Goal: Navigation & Orientation: Find specific page/section

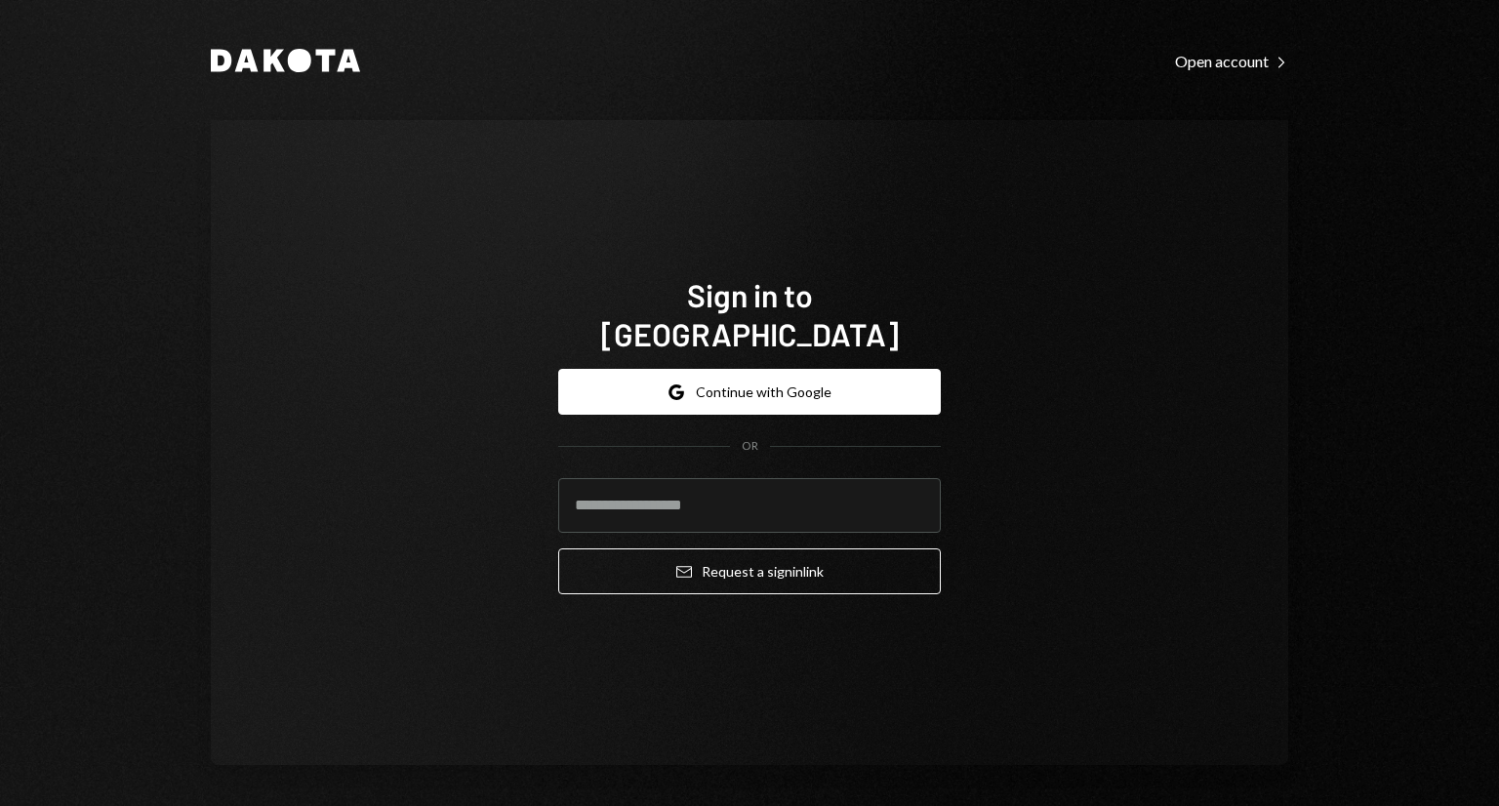
type input "**********"
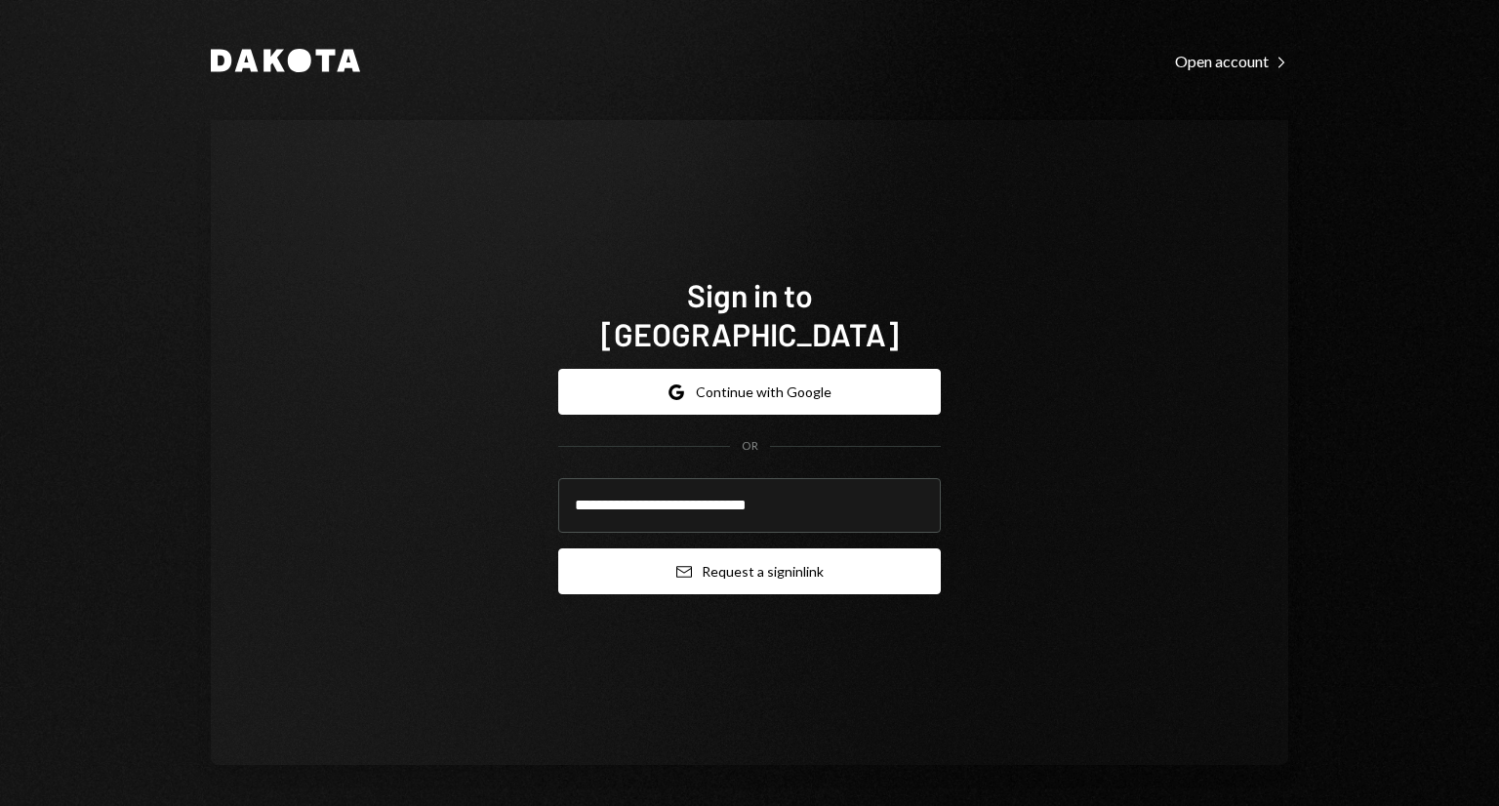
click at [711, 549] on button "Email Request a sign in link" at bounding box center [749, 572] width 383 height 46
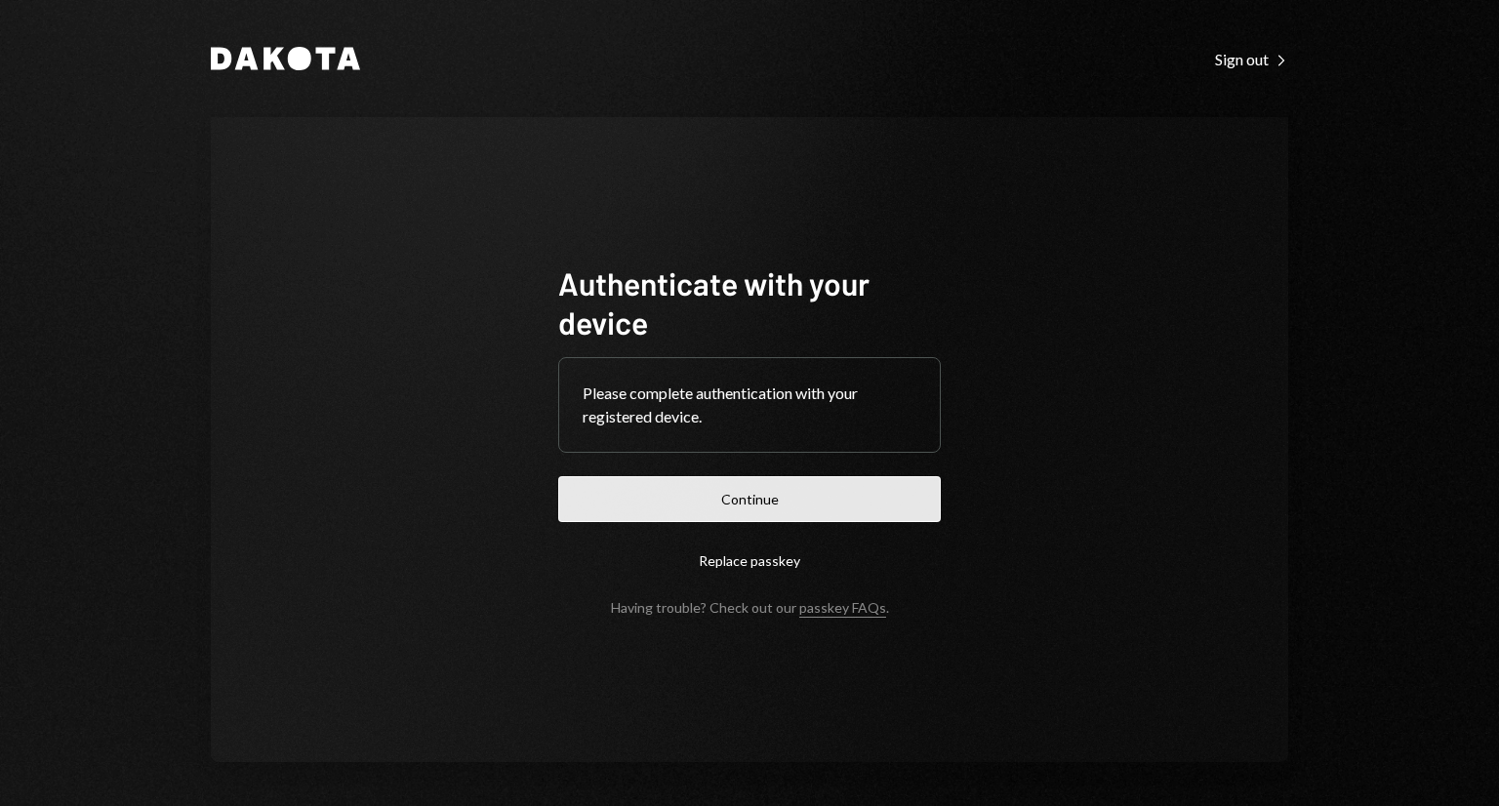
click at [722, 501] on button "Continue" at bounding box center [749, 499] width 383 height 46
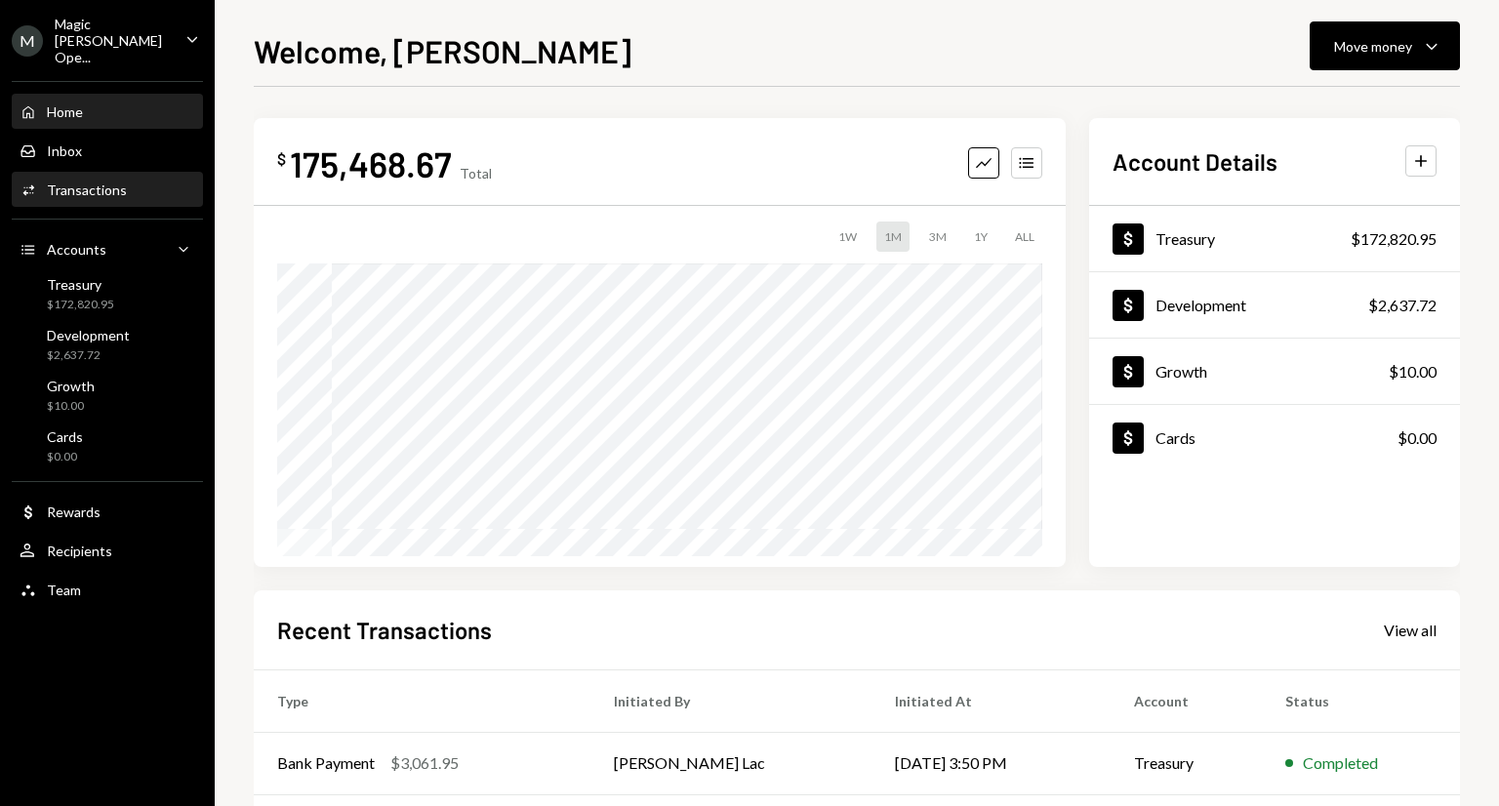
click at [143, 182] on div "Activities Transactions" at bounding box center [108, 191] width 176 height 18
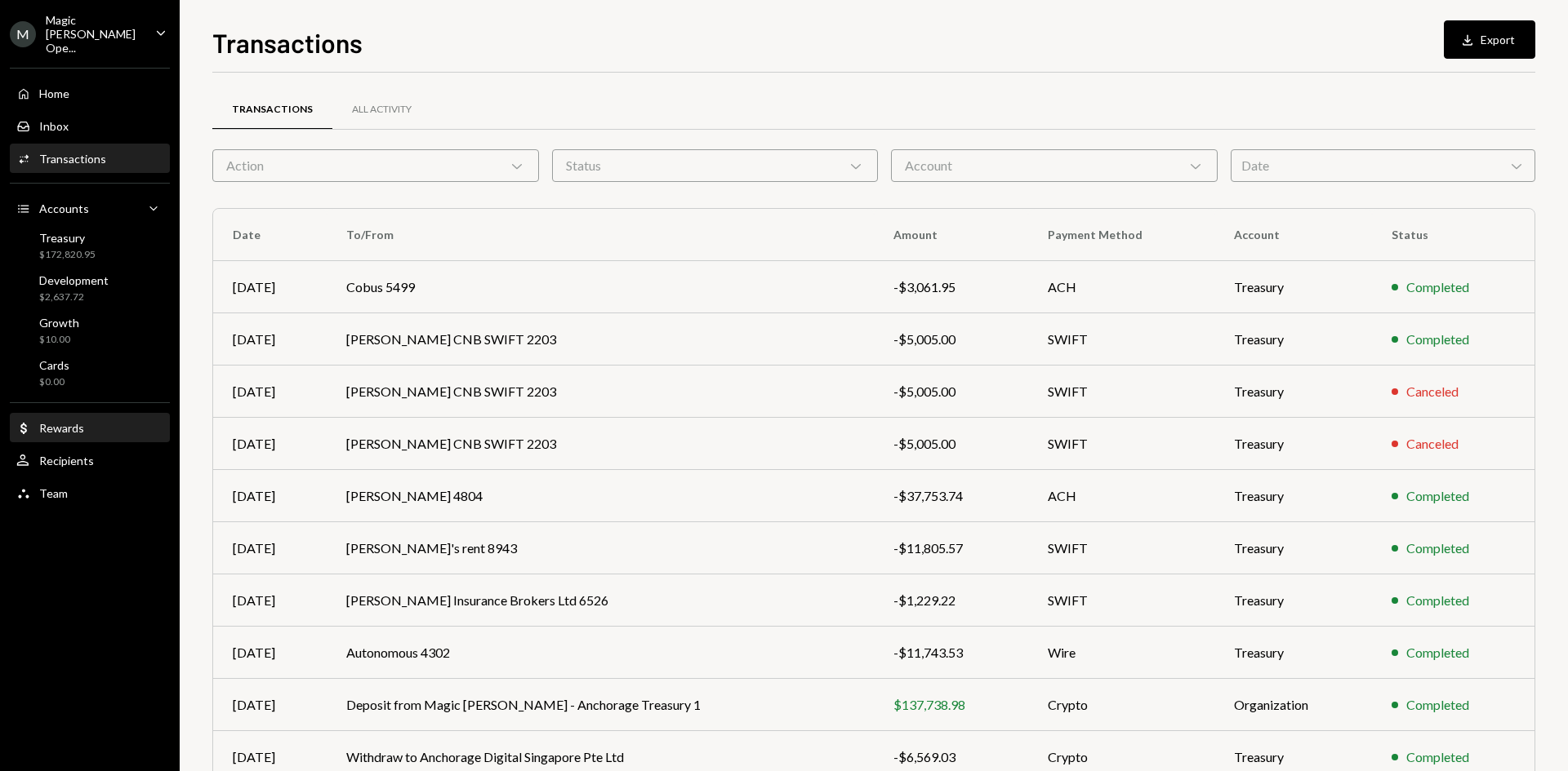
click at [69, 421] on div "Rewards" at bounding box center [62, 428] width 45 height 14
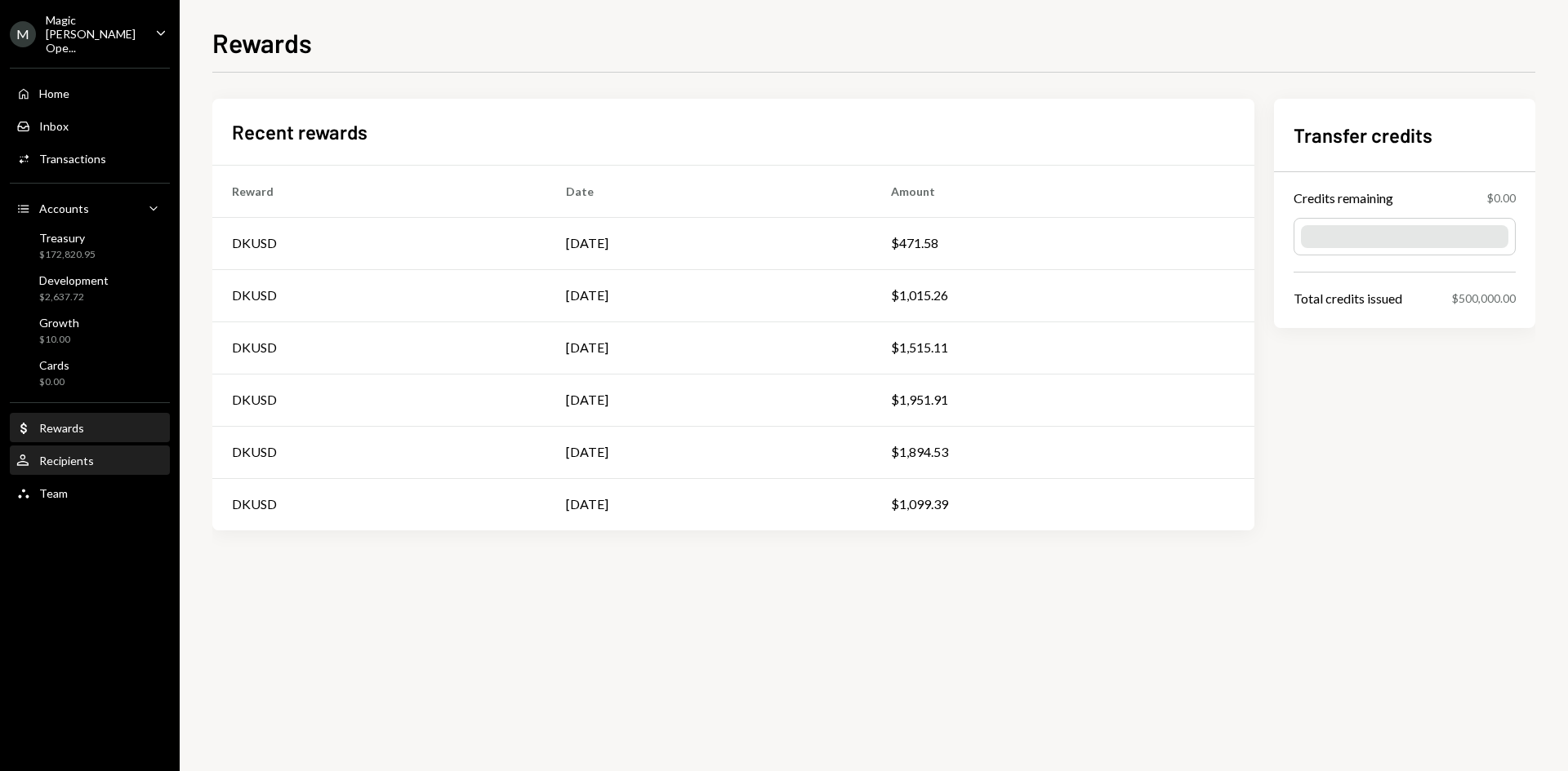
click at [69, 454] on div "Recipients" at bounding box center [66, 461] width 54 height 14
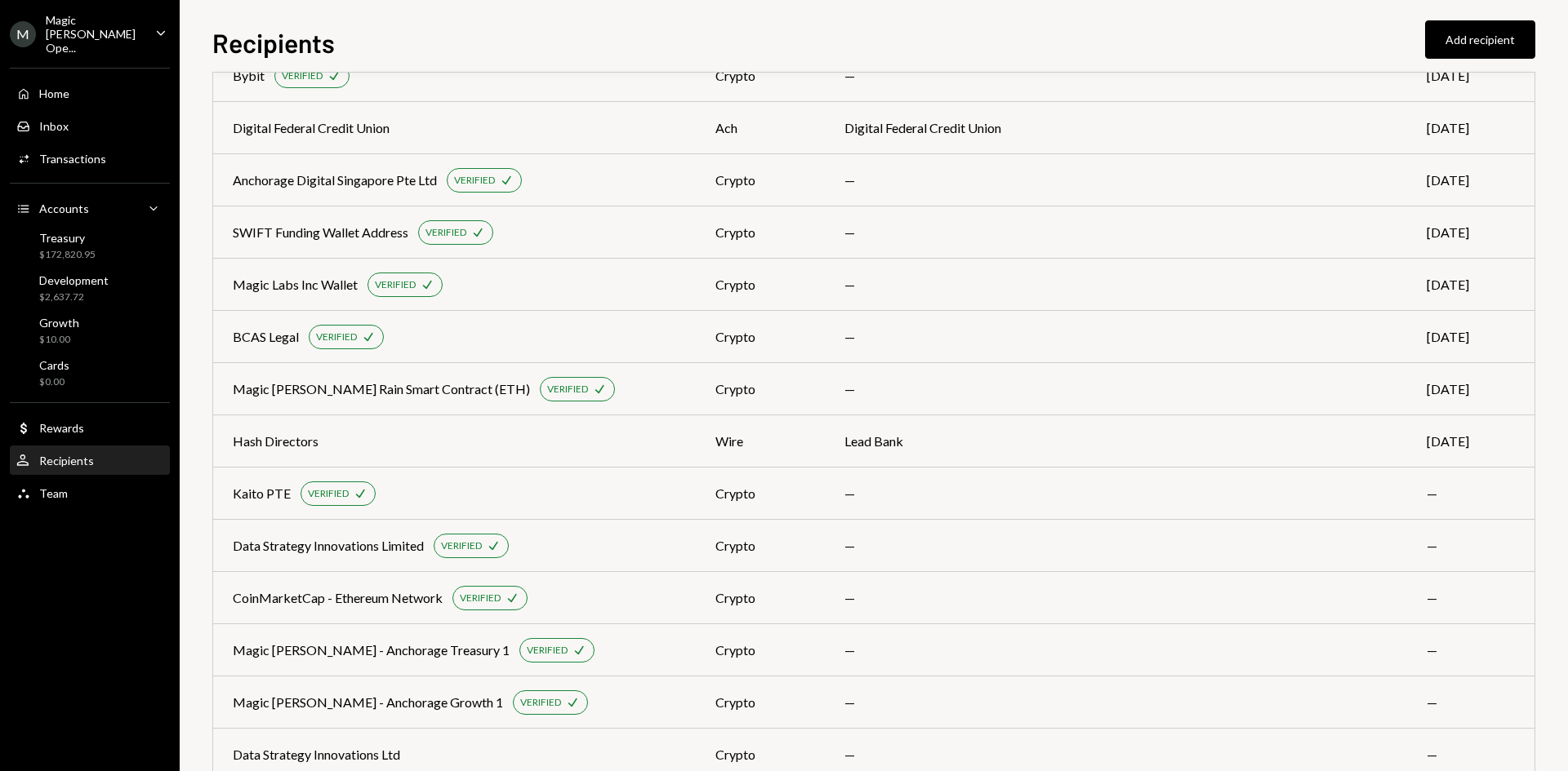
scroll to position [876, 0]
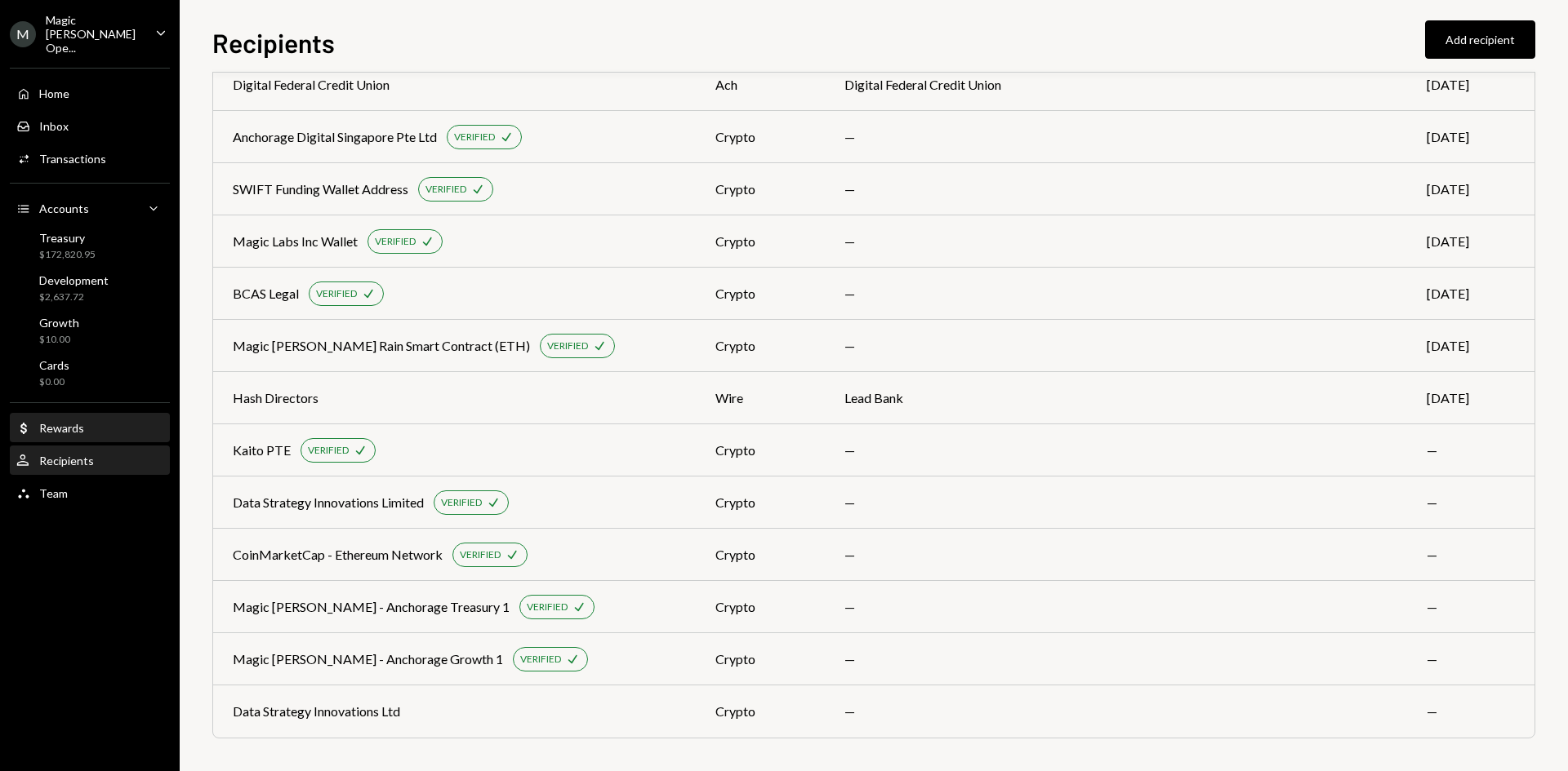
click at [46, 421] on div "Rewards" at bounding box center [62, 428] width 45 height 14
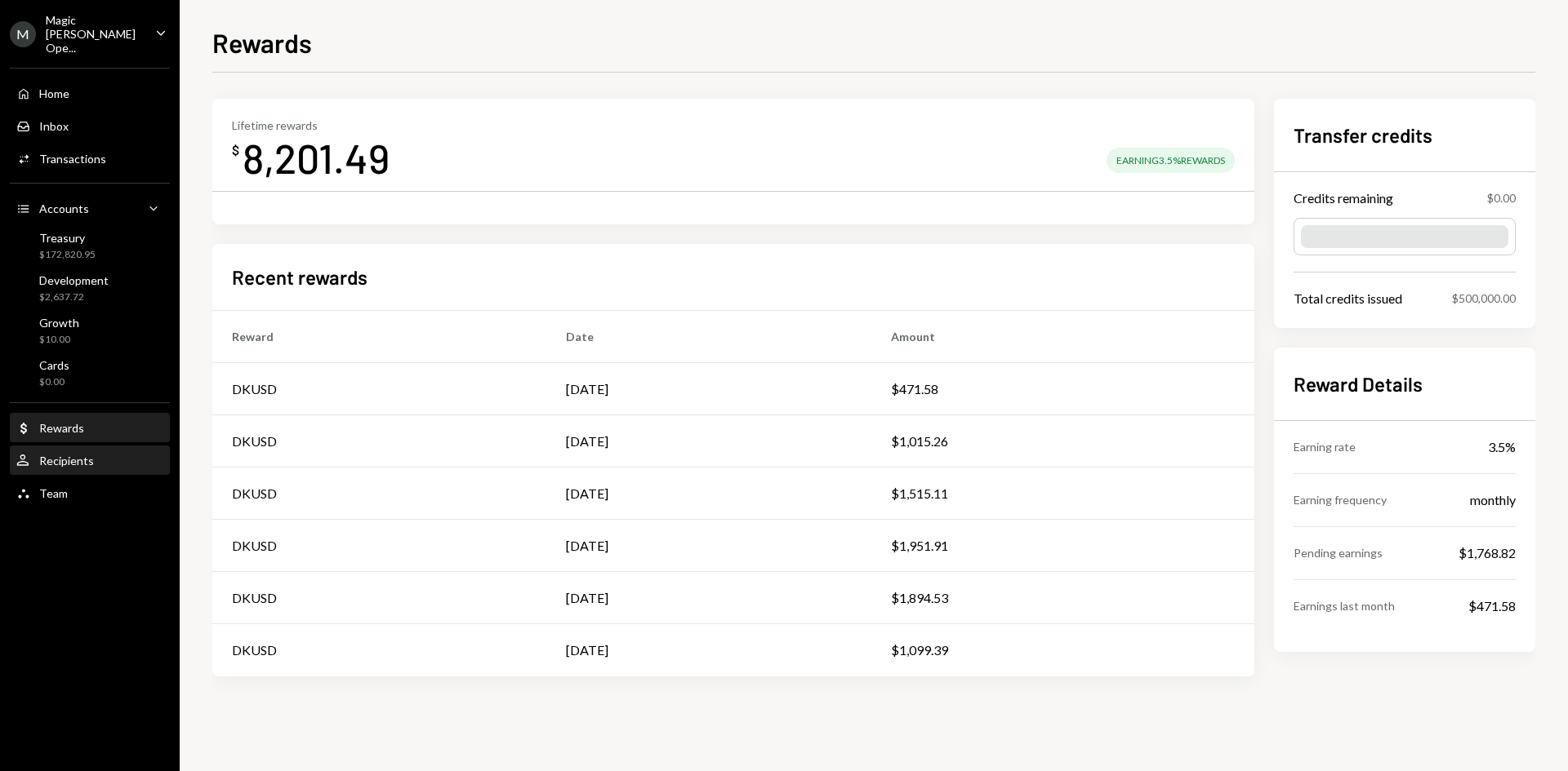
click at [72, 447] on div "User Recipients" at bounding box center [90, 461] width 147 height 28
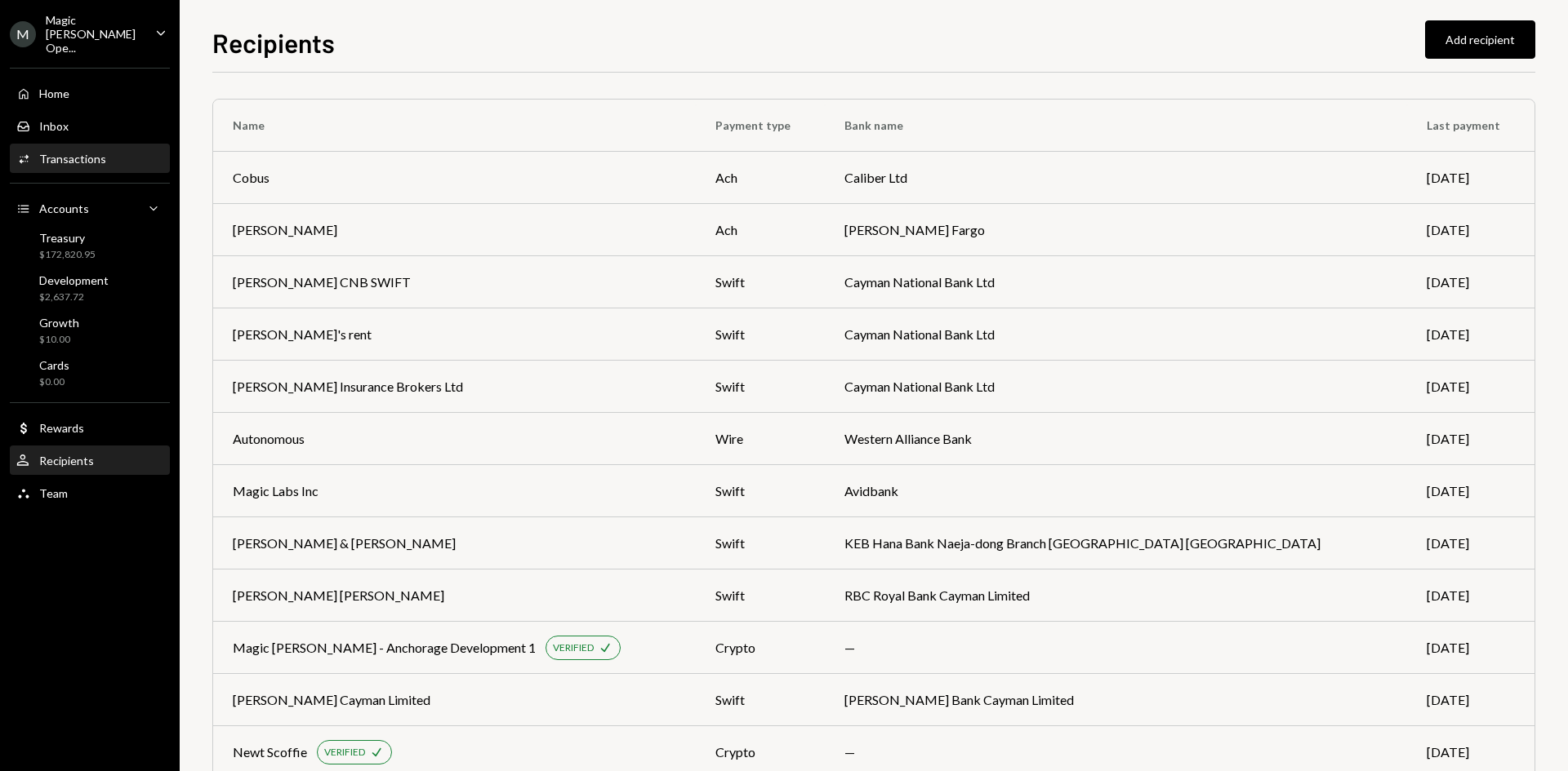
click at [73, 146] on div "Activities Transactions" at bounding box center [90, 159] width 147 height 28
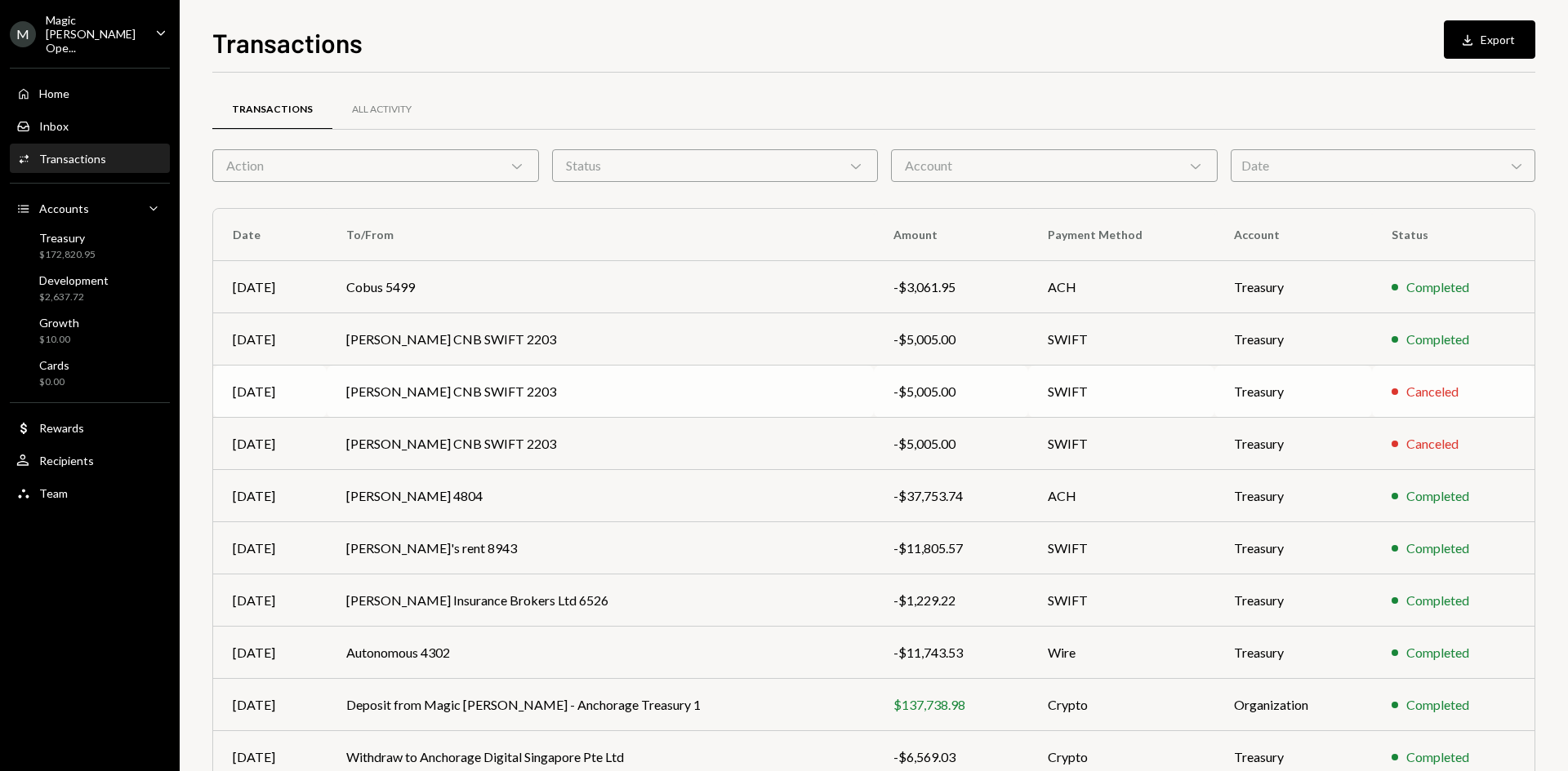
scroll to position [81, 0]
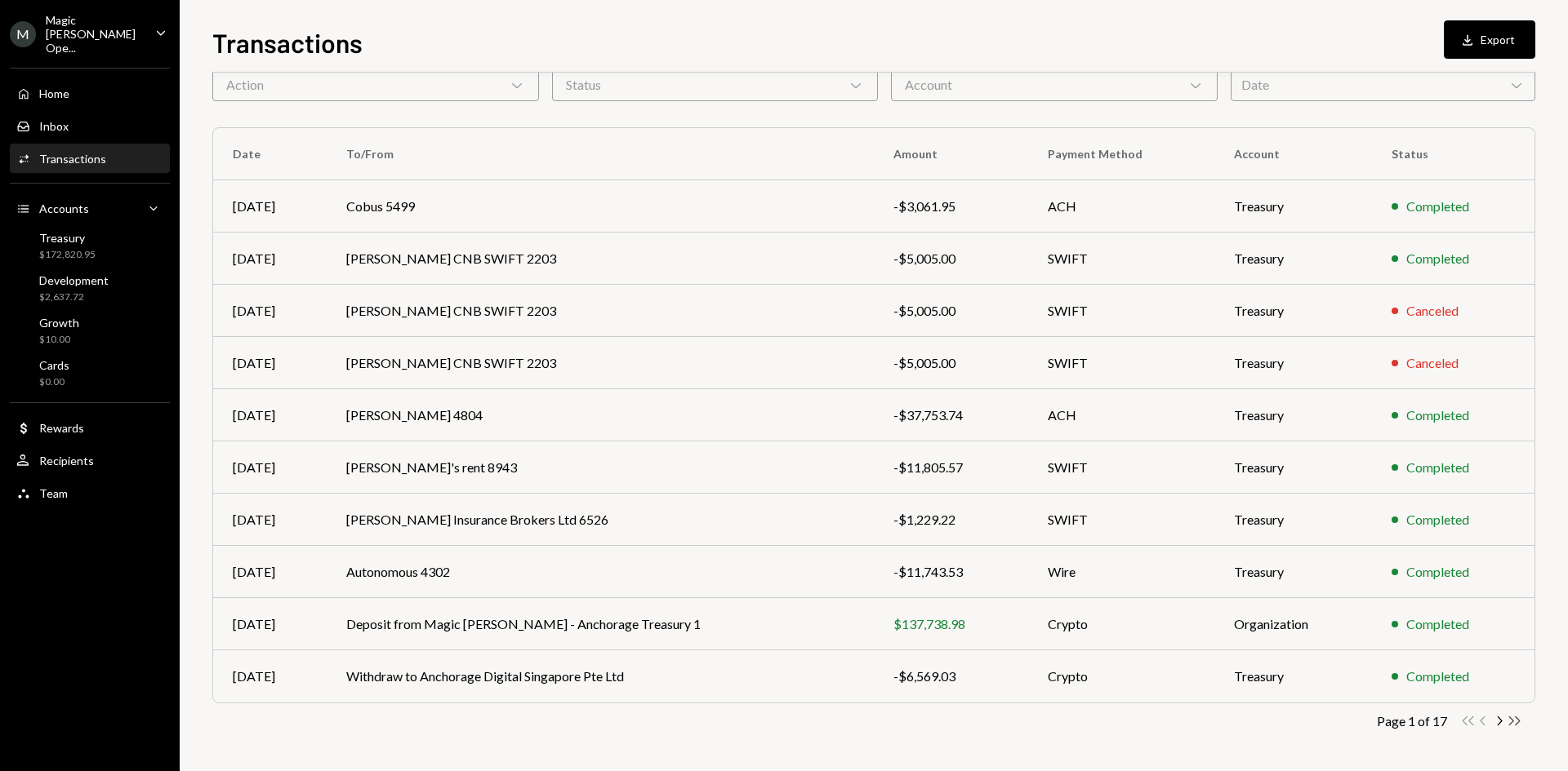
click at [1253, 673] on icon "Double Arrow Right" at bounding box center [1514, 721] width 16 height 16
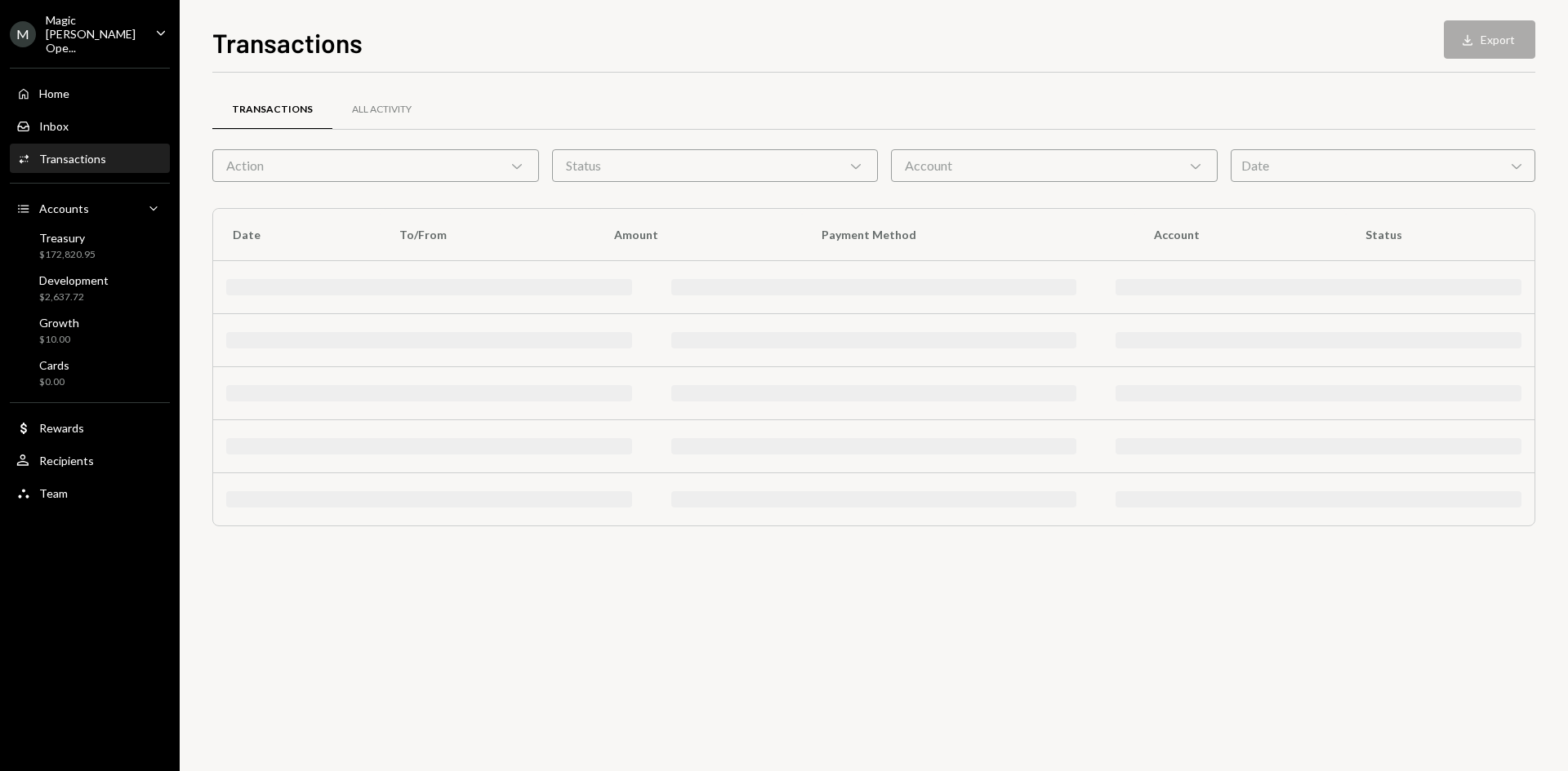
scroll to position [0, 0]
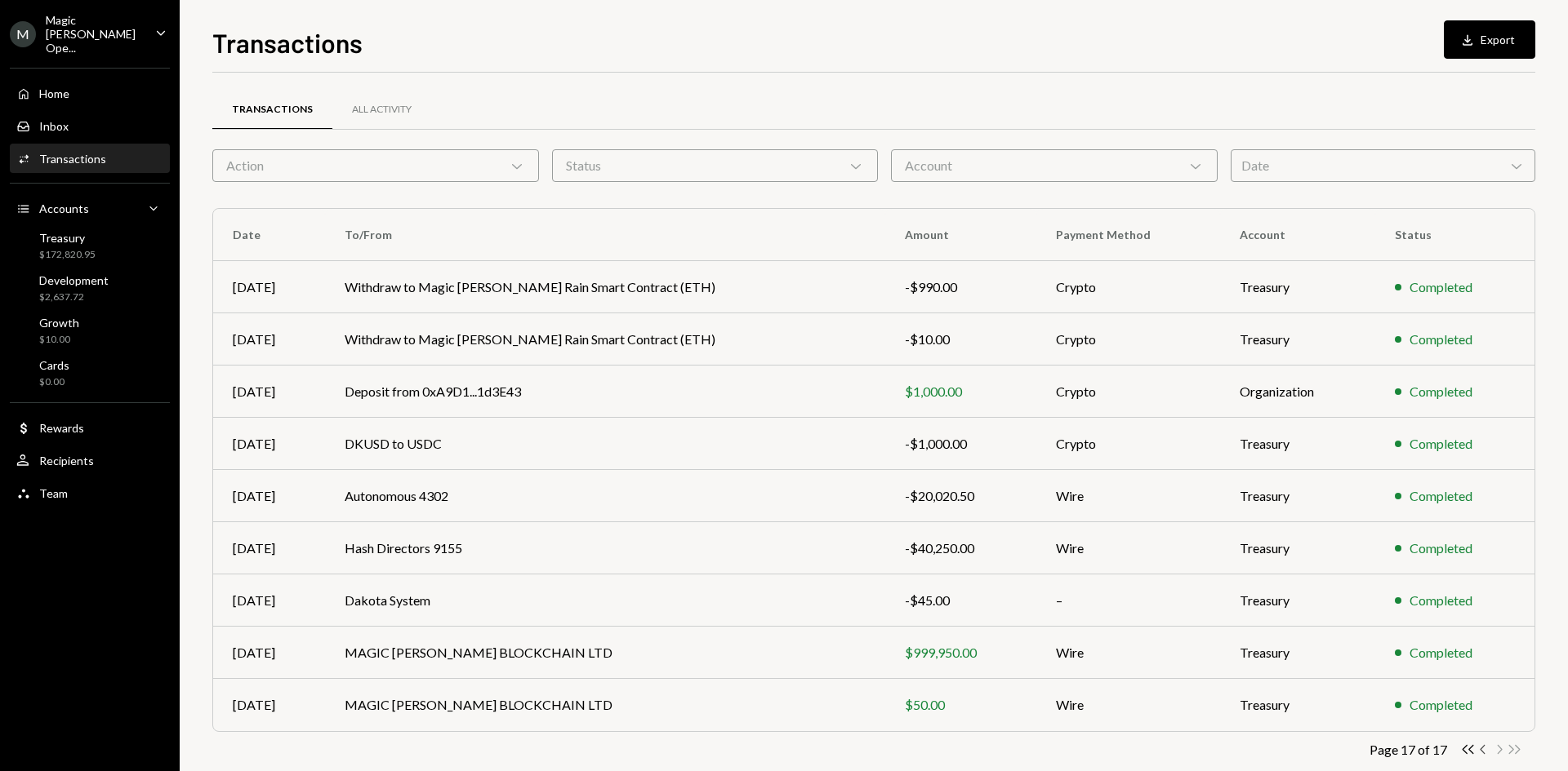
click at [1253, 673] on icon "button" at bounding box center [1483, 749] width 5 height 9
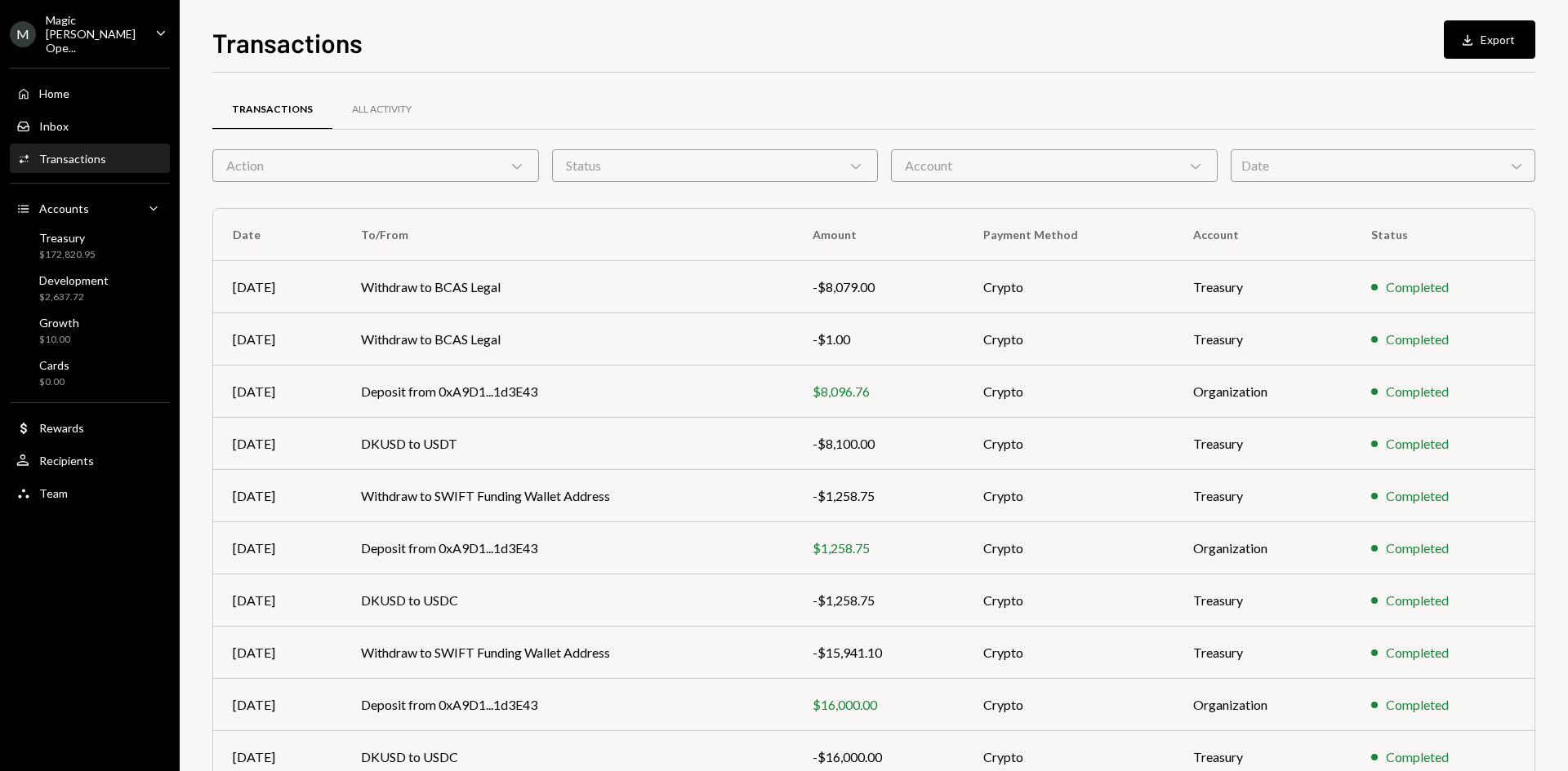
scroll to position [81, 0]
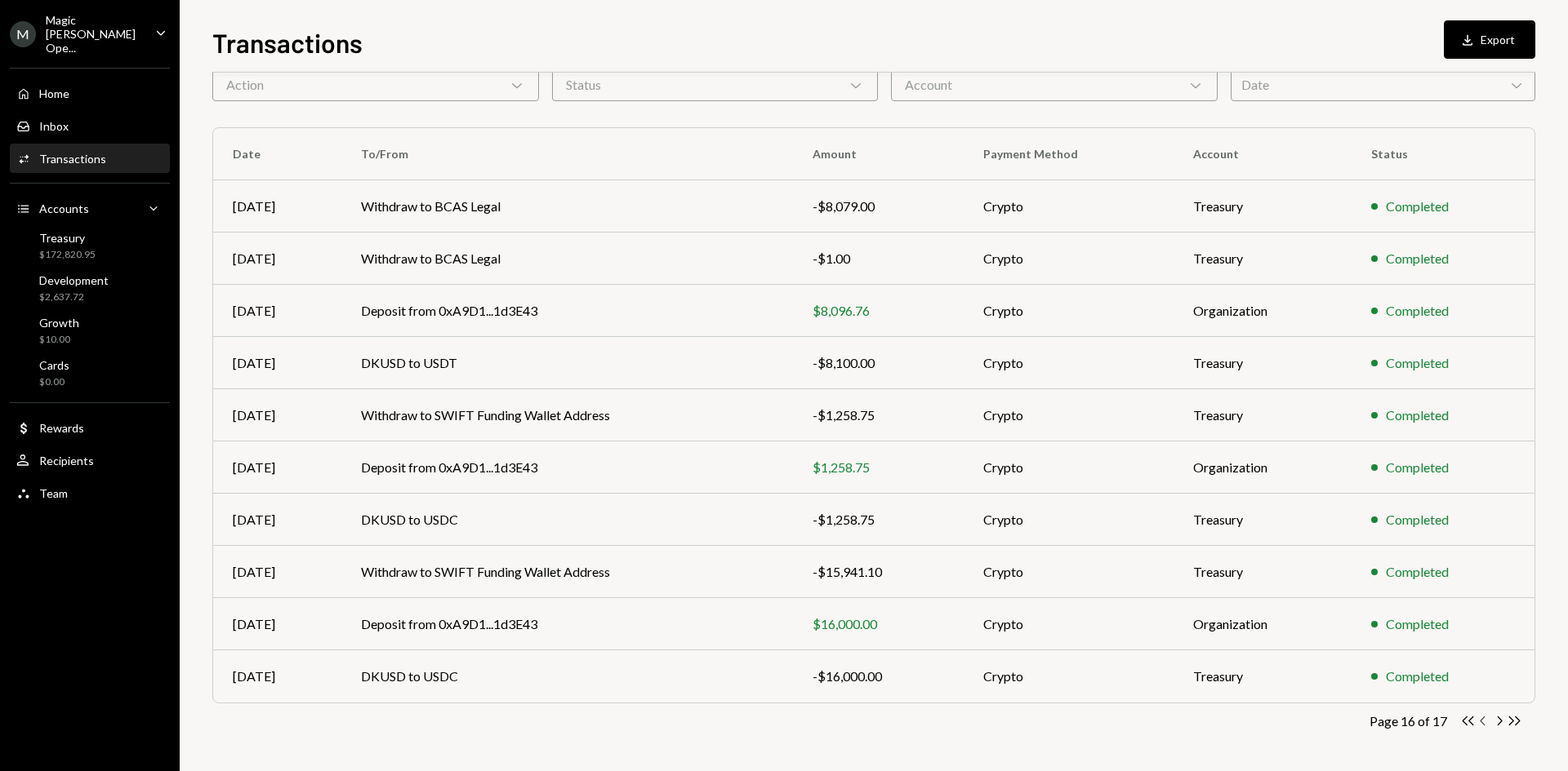
click at [1253, 673] on icon "Chevron Left" at bounding box center [1483, 721] width 16 height 16
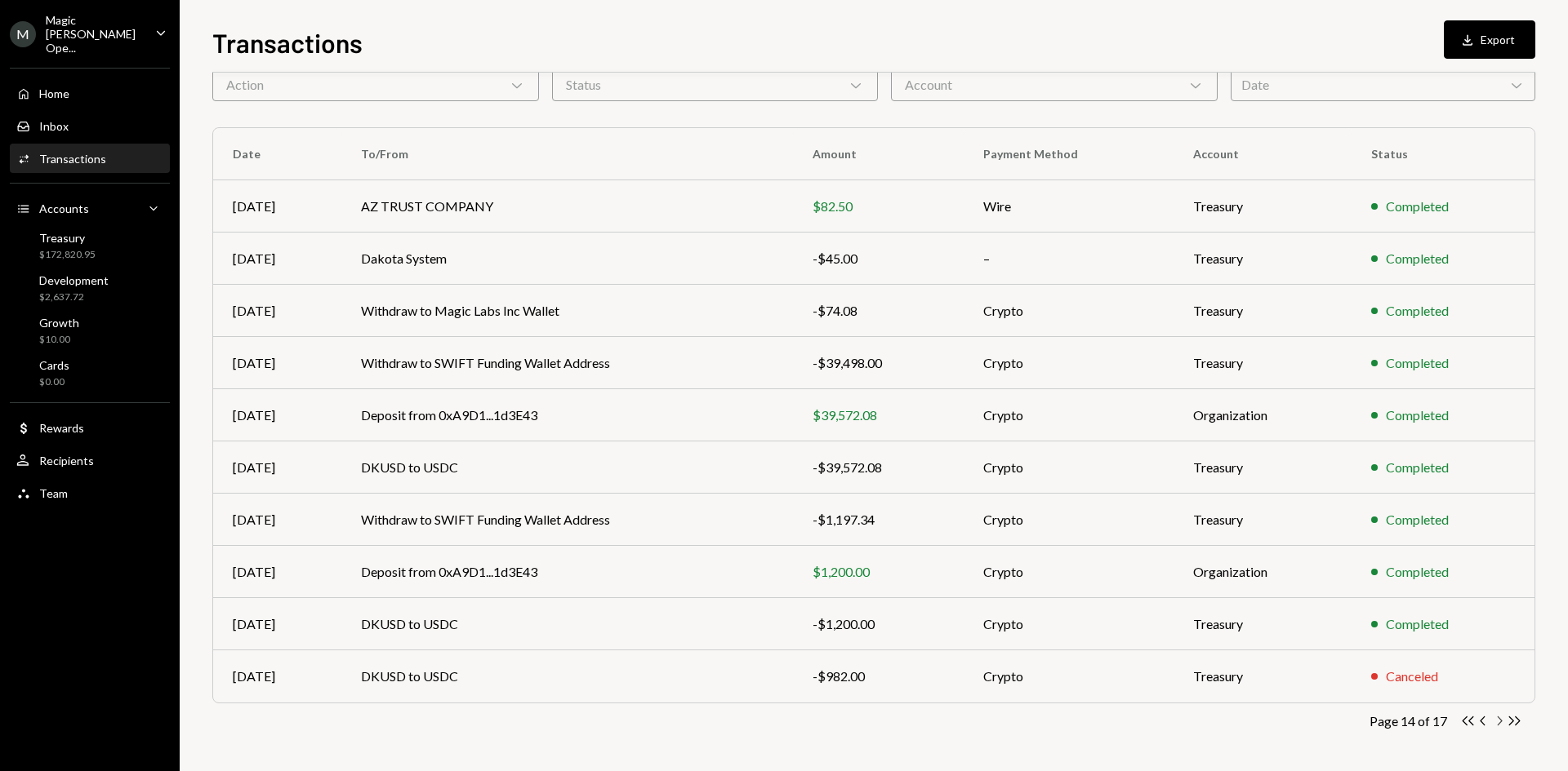
click at [1253, 673] on icon "Chevron Right" at bounding box center [1499, 721] width 16 height 16
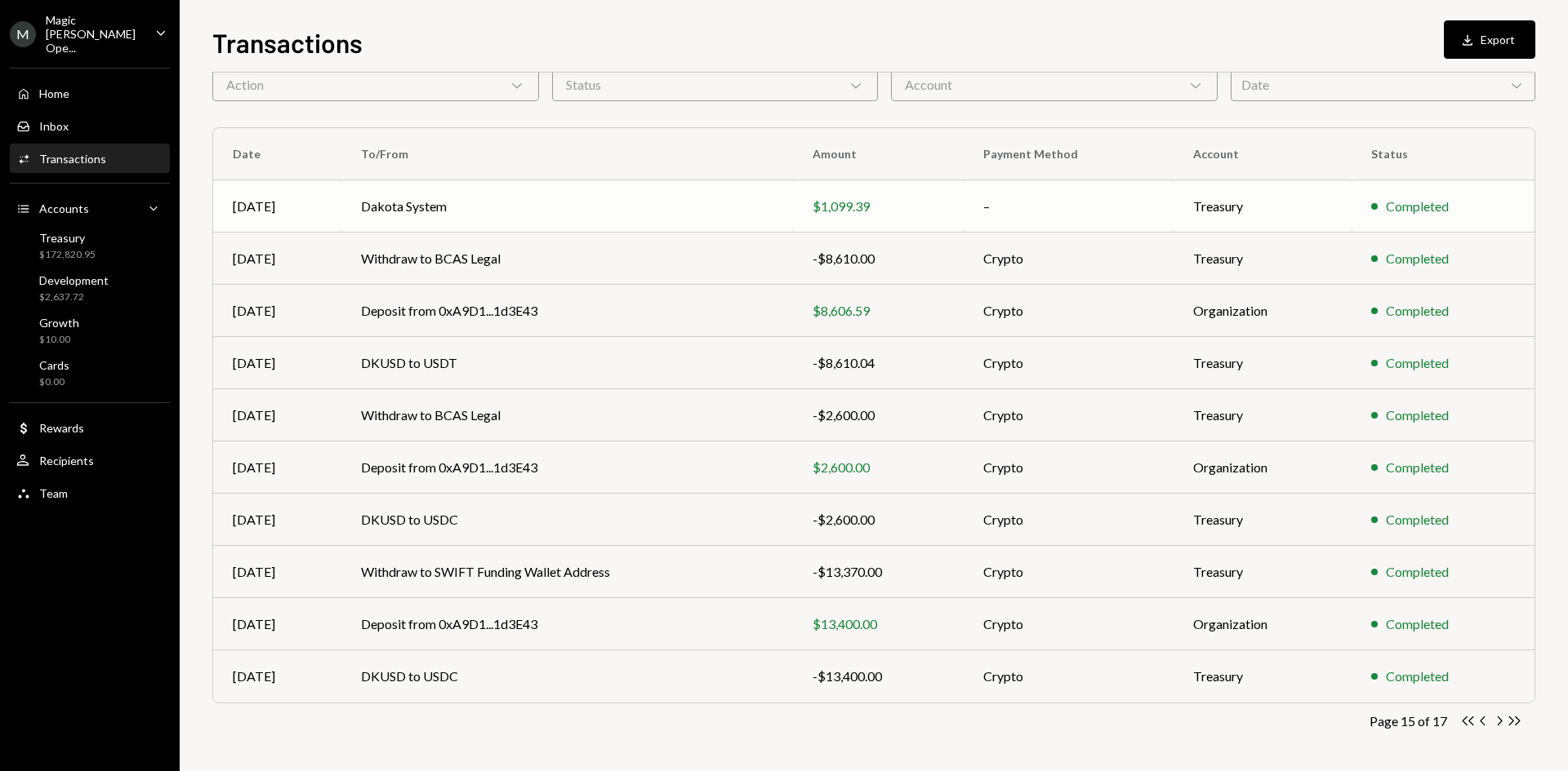
click at [793, 204] on td "Dakota System" at bounding box center [567, 207] width 452 height 52
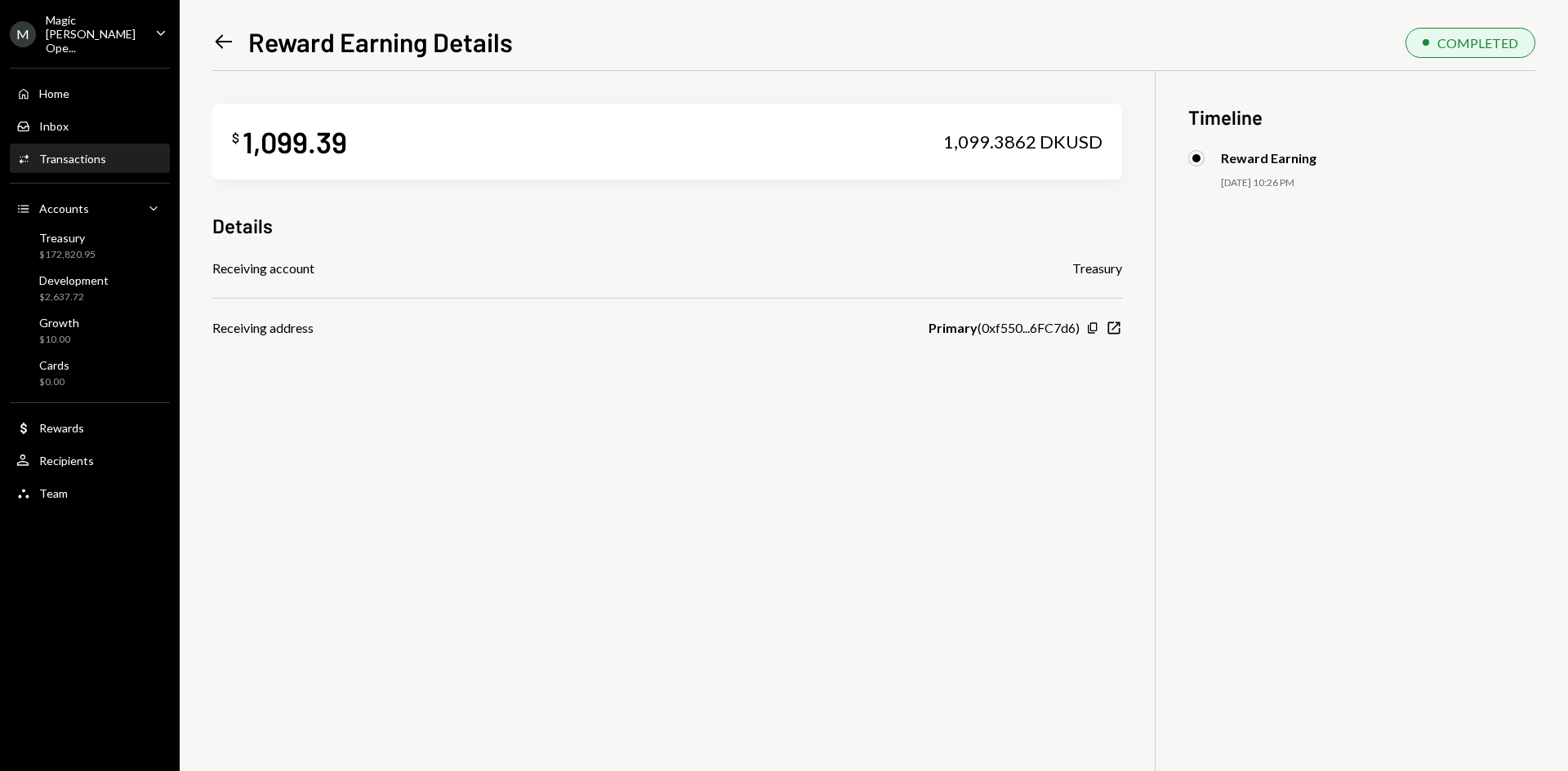
click at [223, 49] on icon "Left Arrow" at bounding box center [223, 41] width 23 height 23
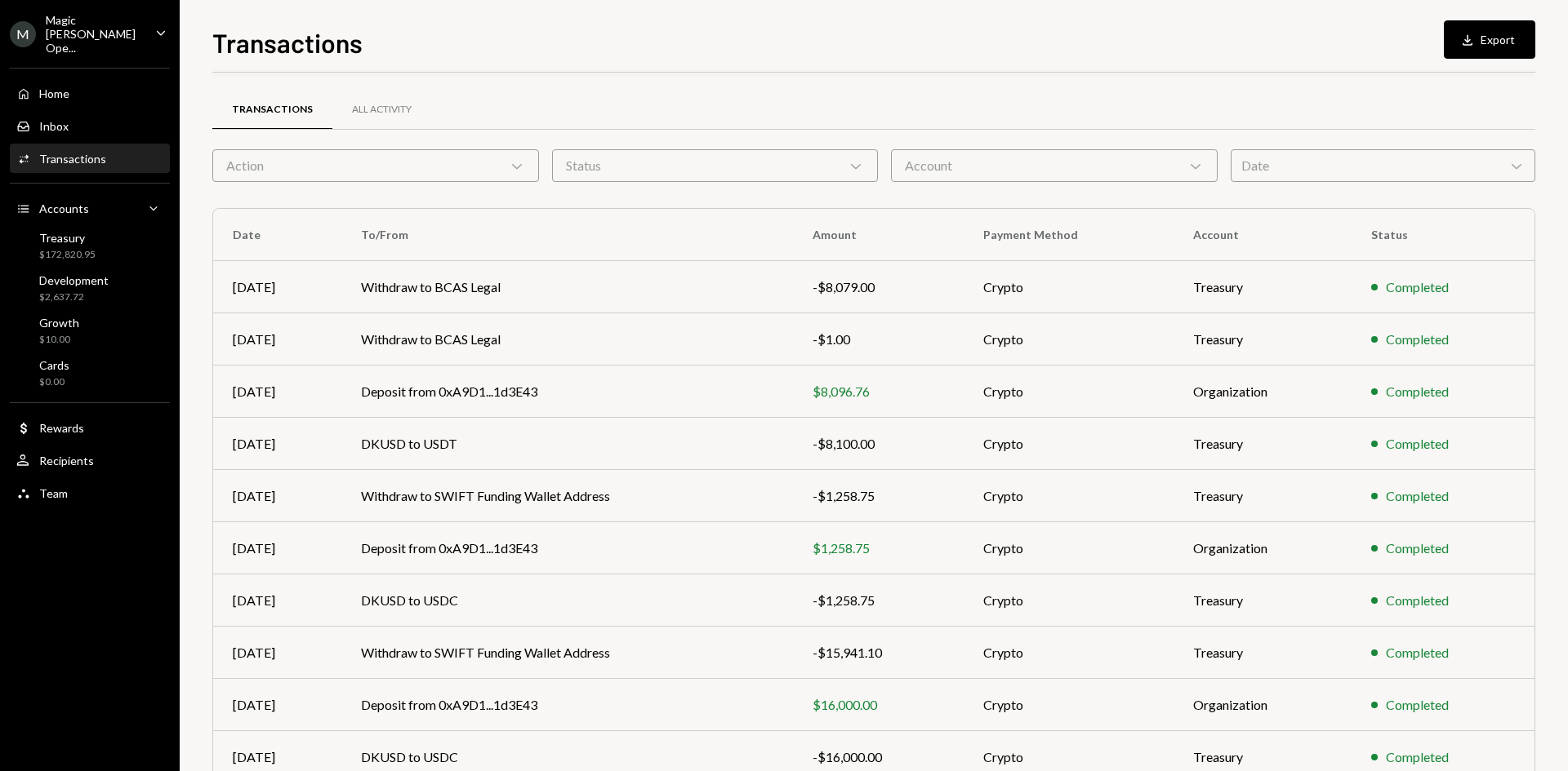
scroll to position [81, 0]
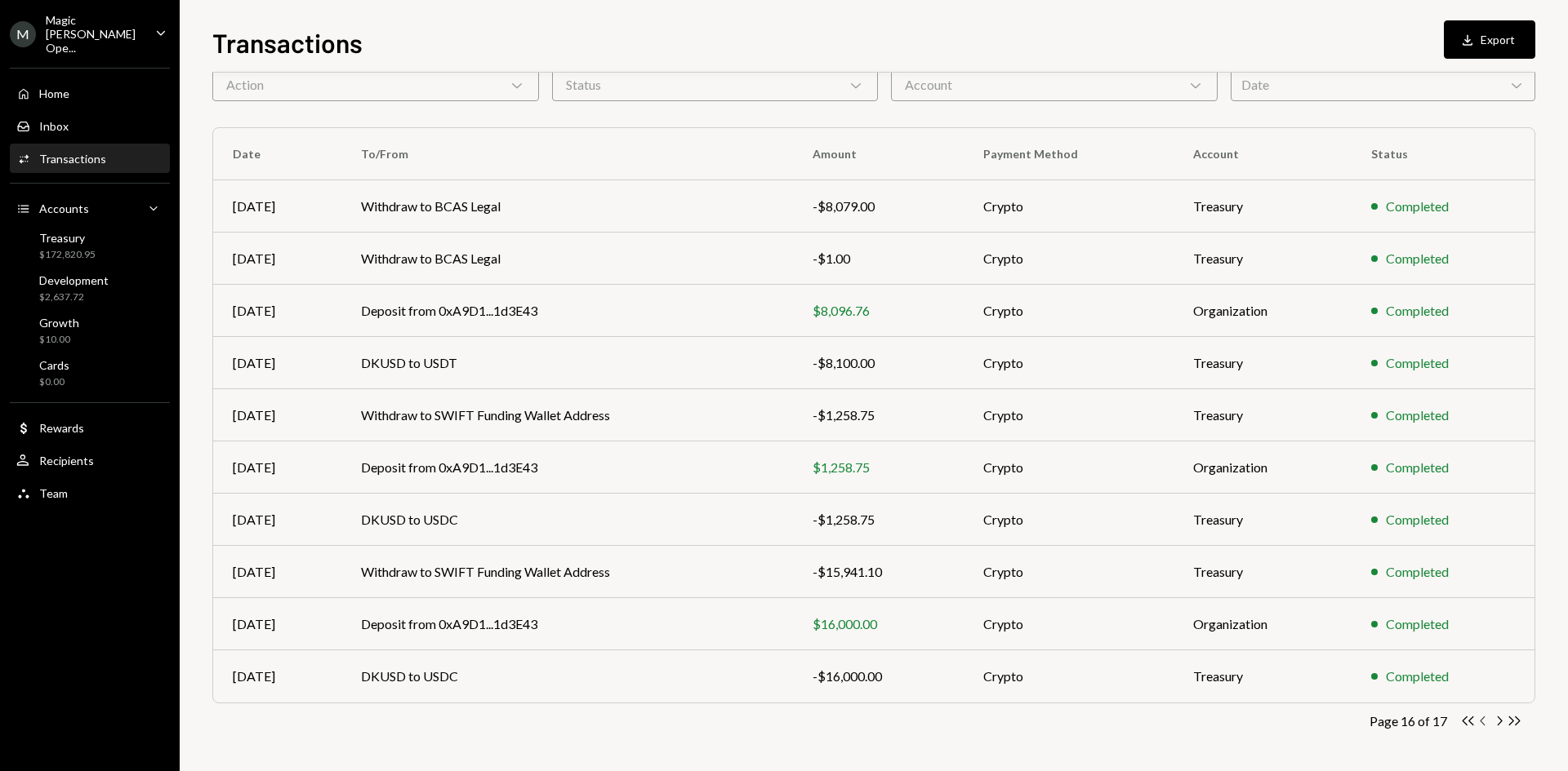
click at [1483, 725] on icon "Chevron Left" at bounding box center [1483, 721] width 16 height 16
click at [1484, 724] on icon "Chevron Left" at bounding box center [1483, 721] width 16 height 16
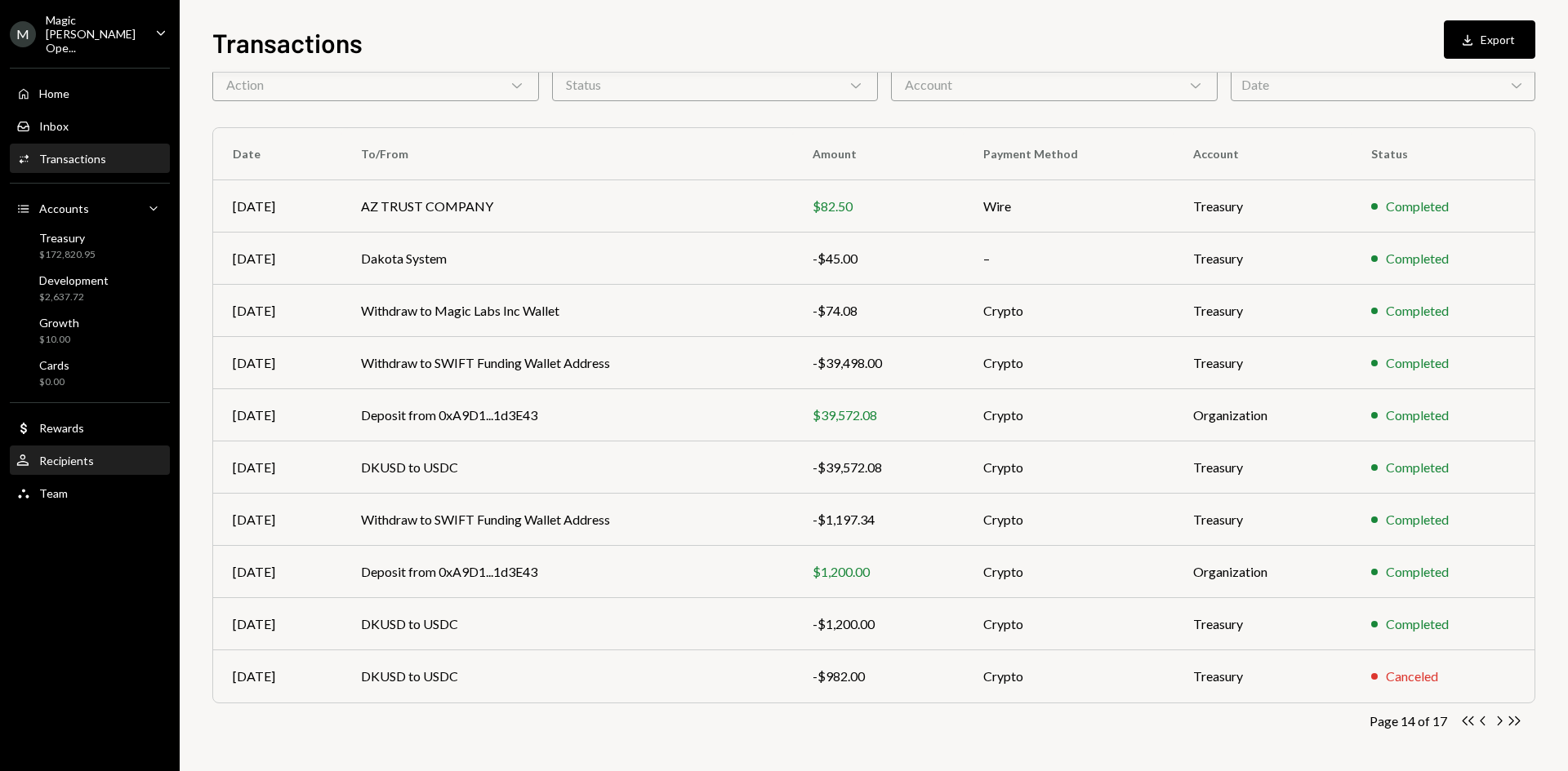
click at [88, 454] on div "Recipients" at bounding box center [66, 461] width 54 height 14
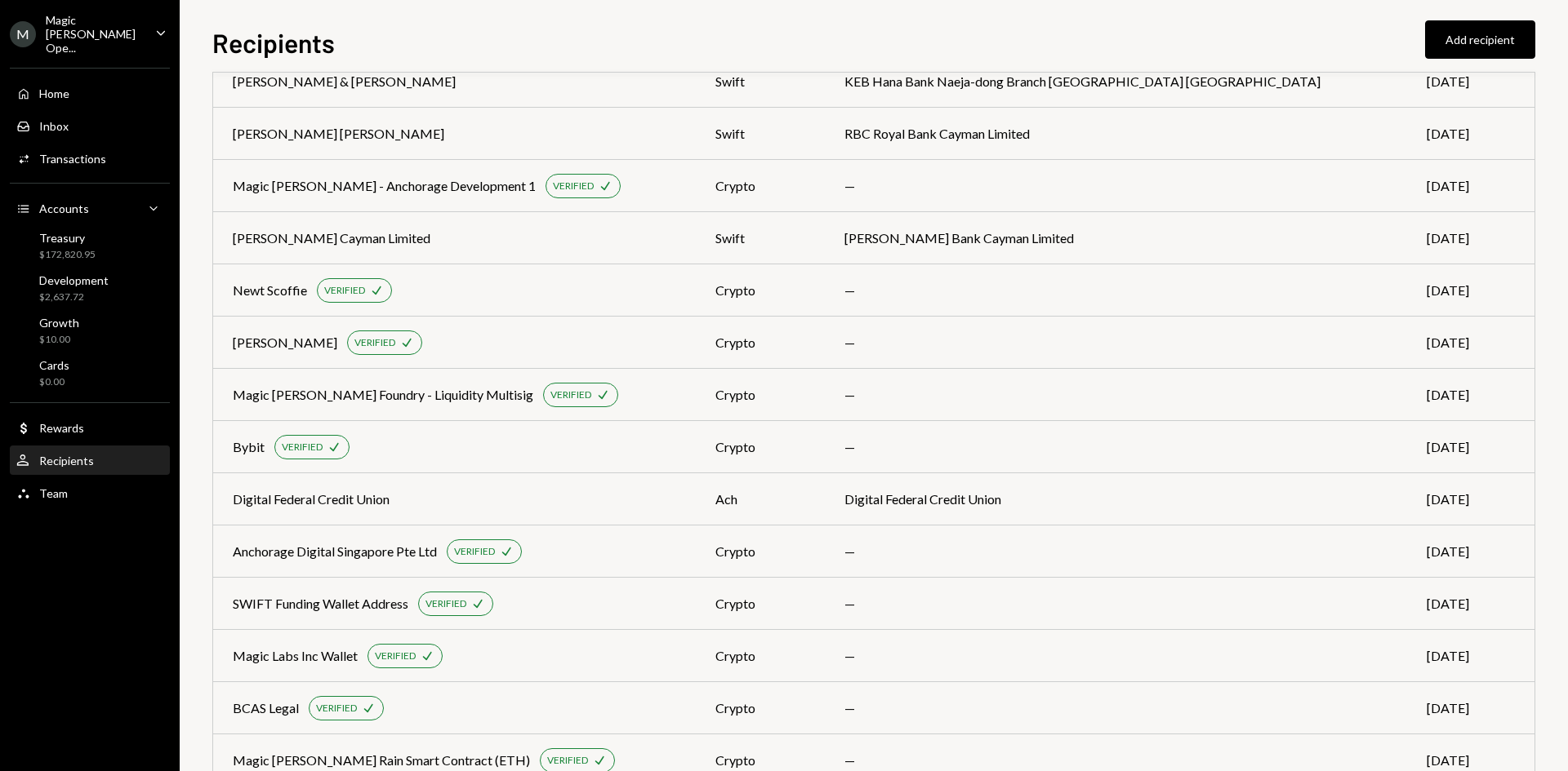
scroll to position [462, 0]
click at [305, 596] on div "SWIFT Funding Wallet Address" at bounding box center [320, 604] width 176 height 19
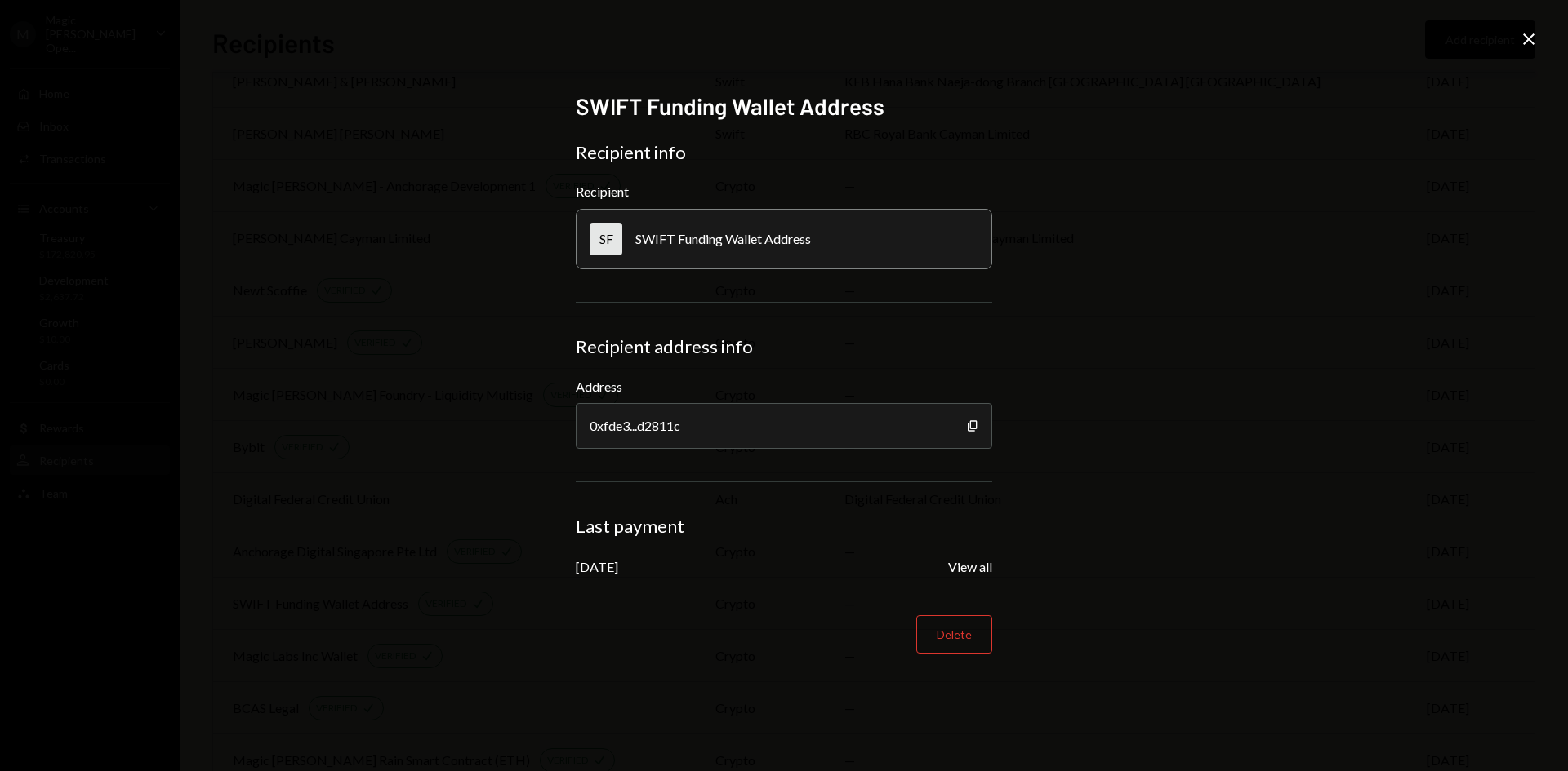
click at [1535, 32] on icon "Close" at bounding box center [1528, 38] width 19 height 19
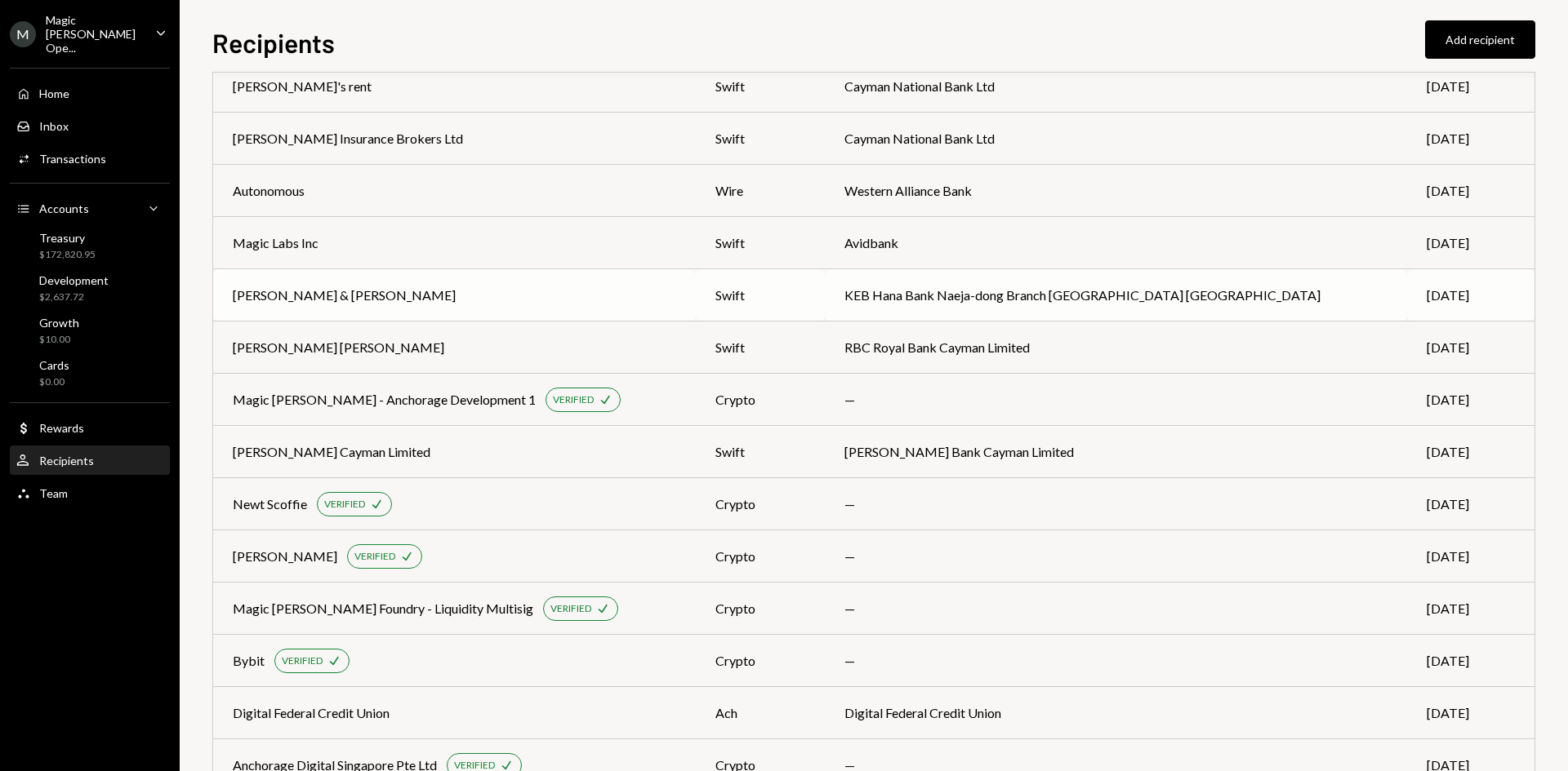
scroll to position [248, 0]
click at [415, 258] on td "Magic Labs Inc" at bounding box center [454, 244] width 483 height 52
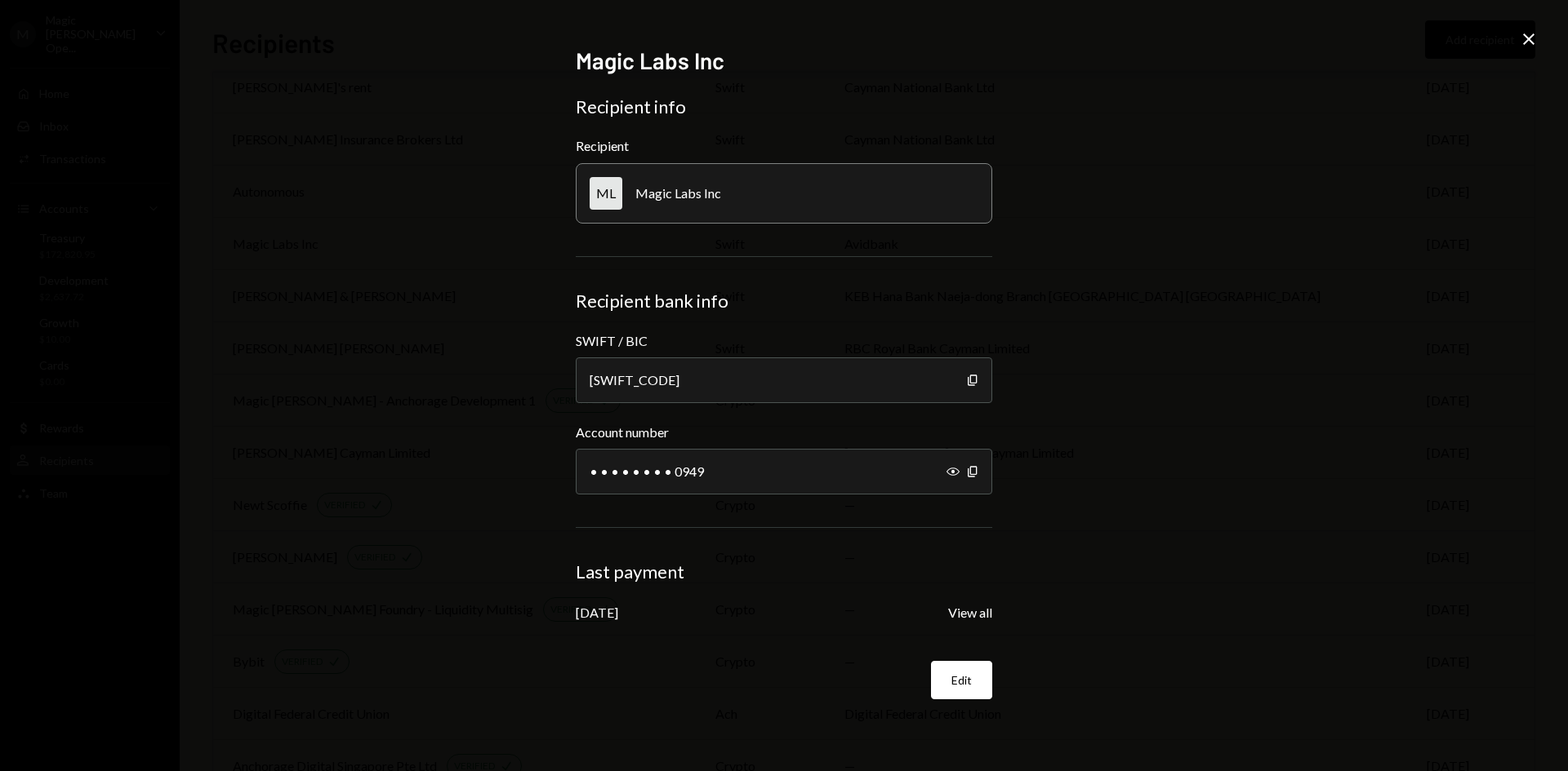
click at [978, 631] on form "Recipient info Recipient ML Magic Labs Inc Recipient bank info SWIFT / BIC AVID…" at bounding box center [784, 397] width 417 height 604
click at [971, 613] on button "View all" at bounding box center [970, 613] width 44 height 17
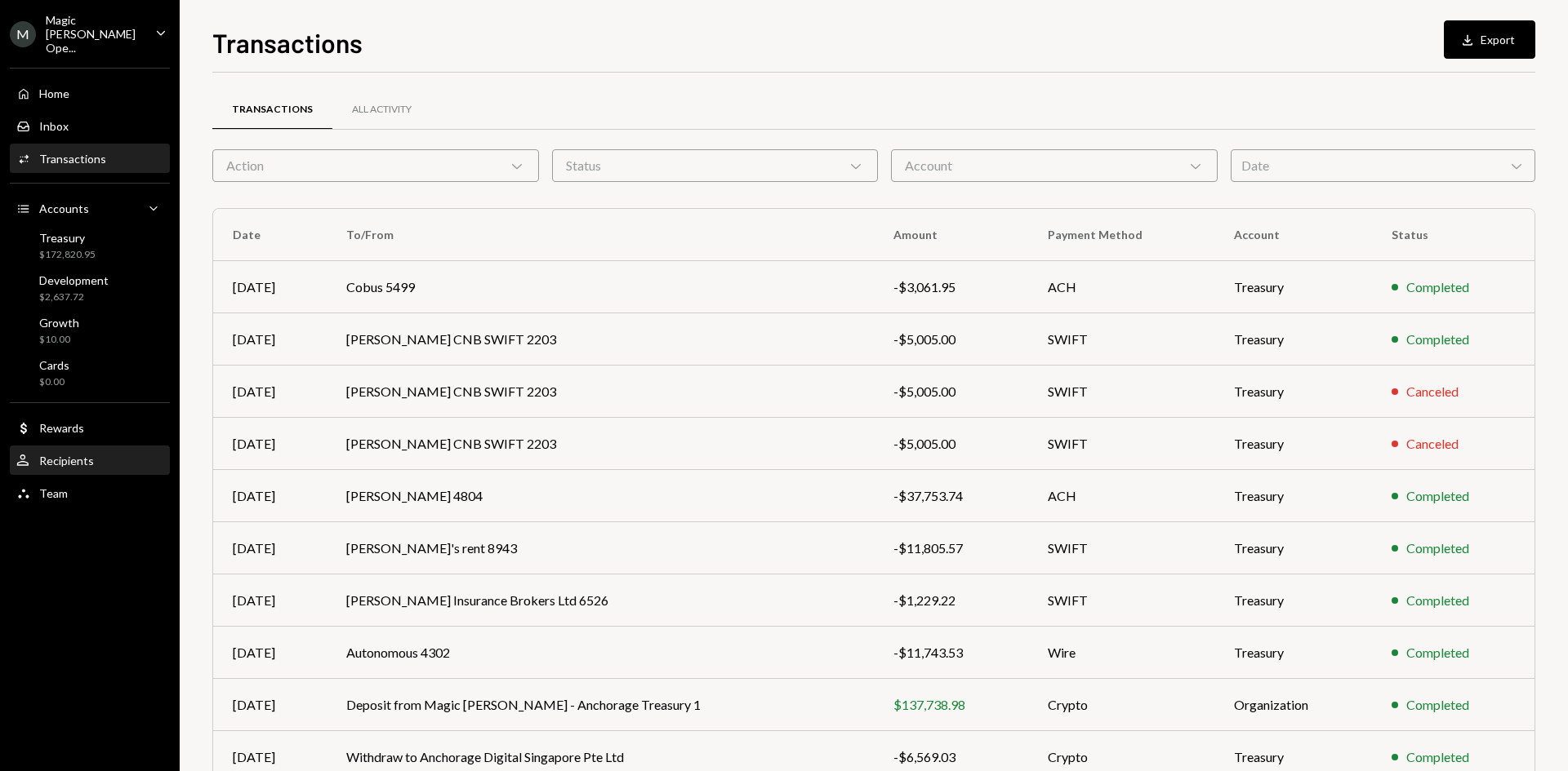
click at [49, 458] on div "User Recipients" at bounding box center [90, 461] width 147 height 28
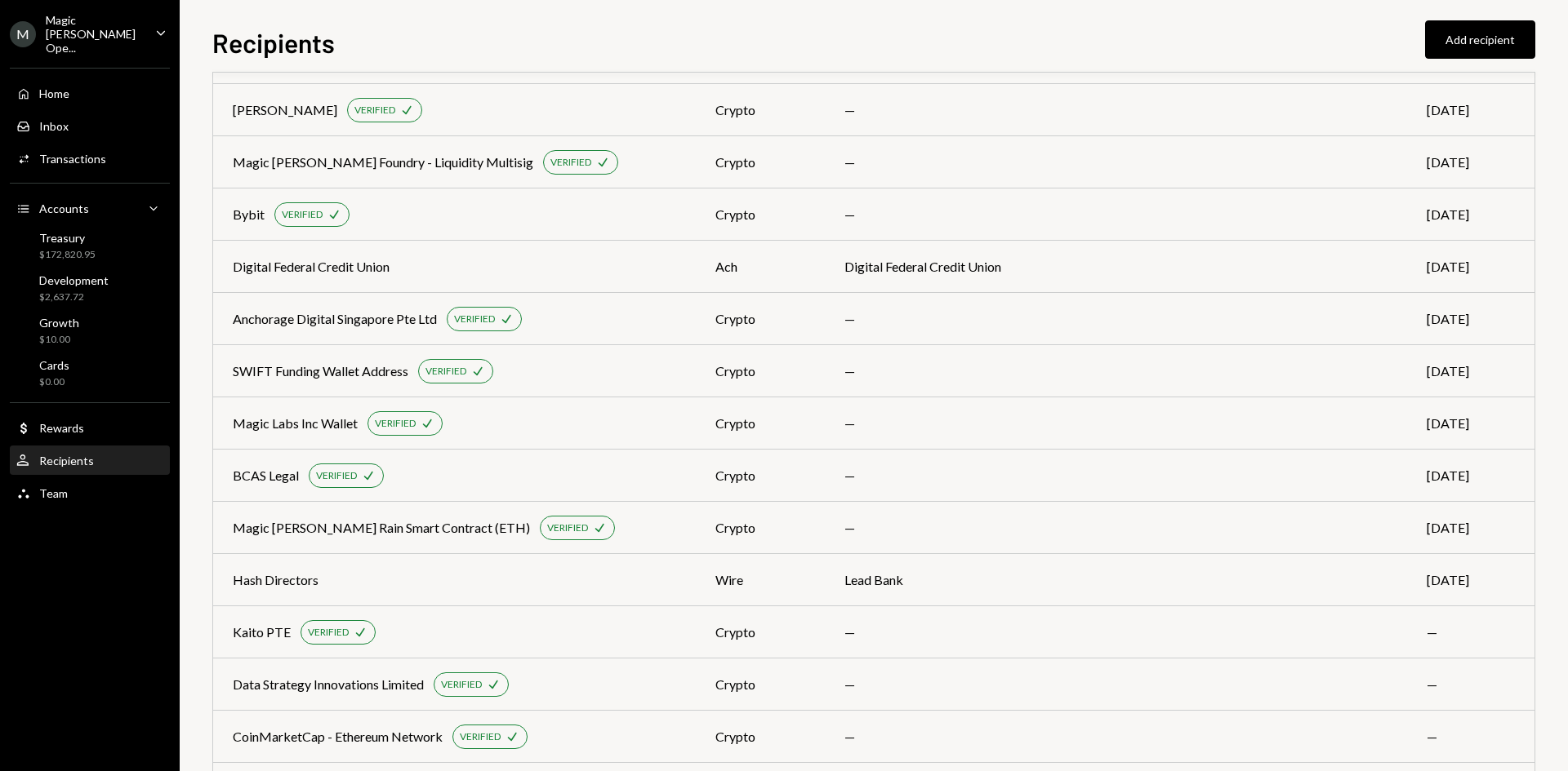
scroll to position [732, 0]
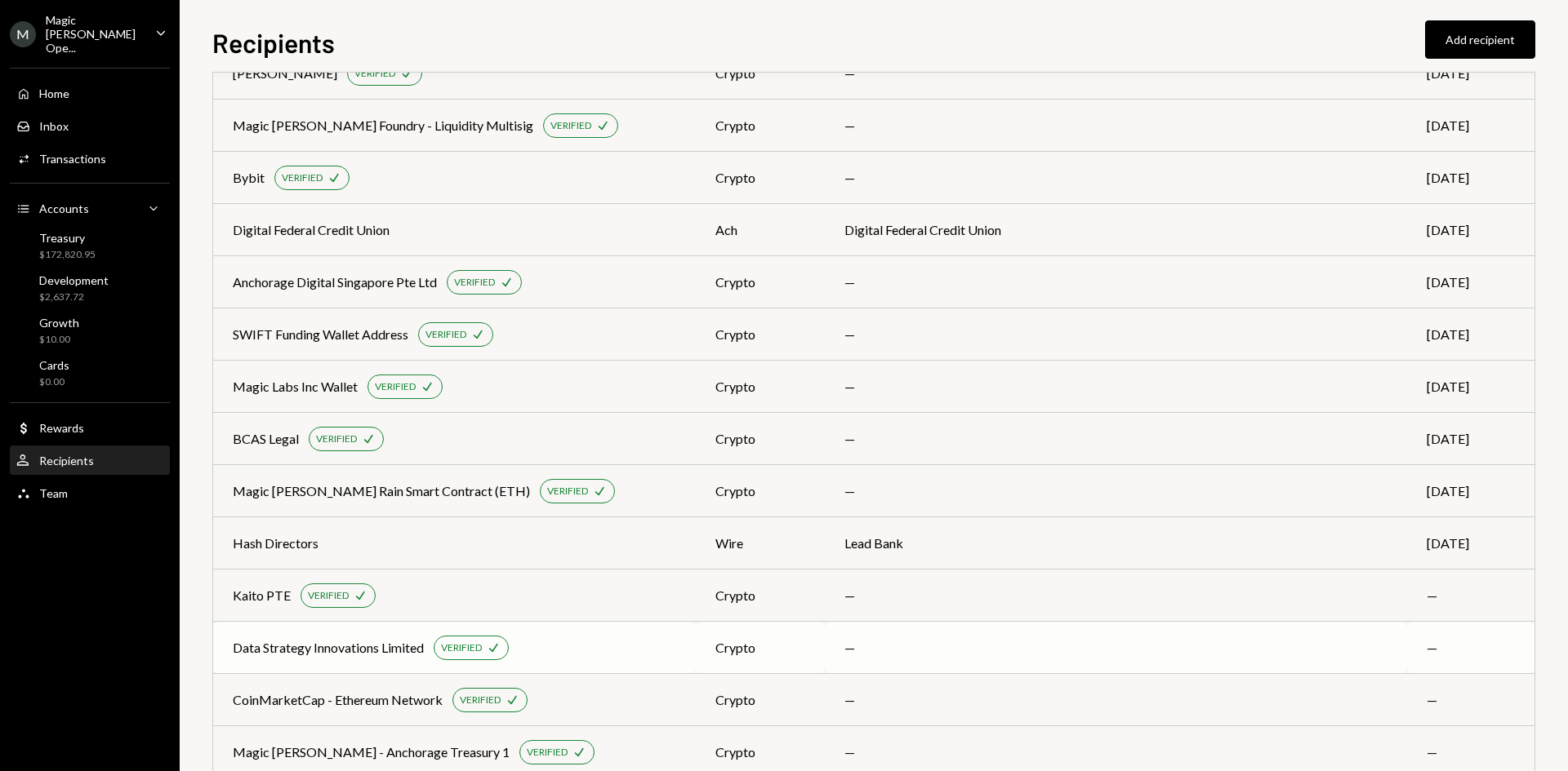
click at [589, 641] on div "Data Strategy Innovations Limited VERIFIED Check" at bounding box center [454, 647] width 443 height 24
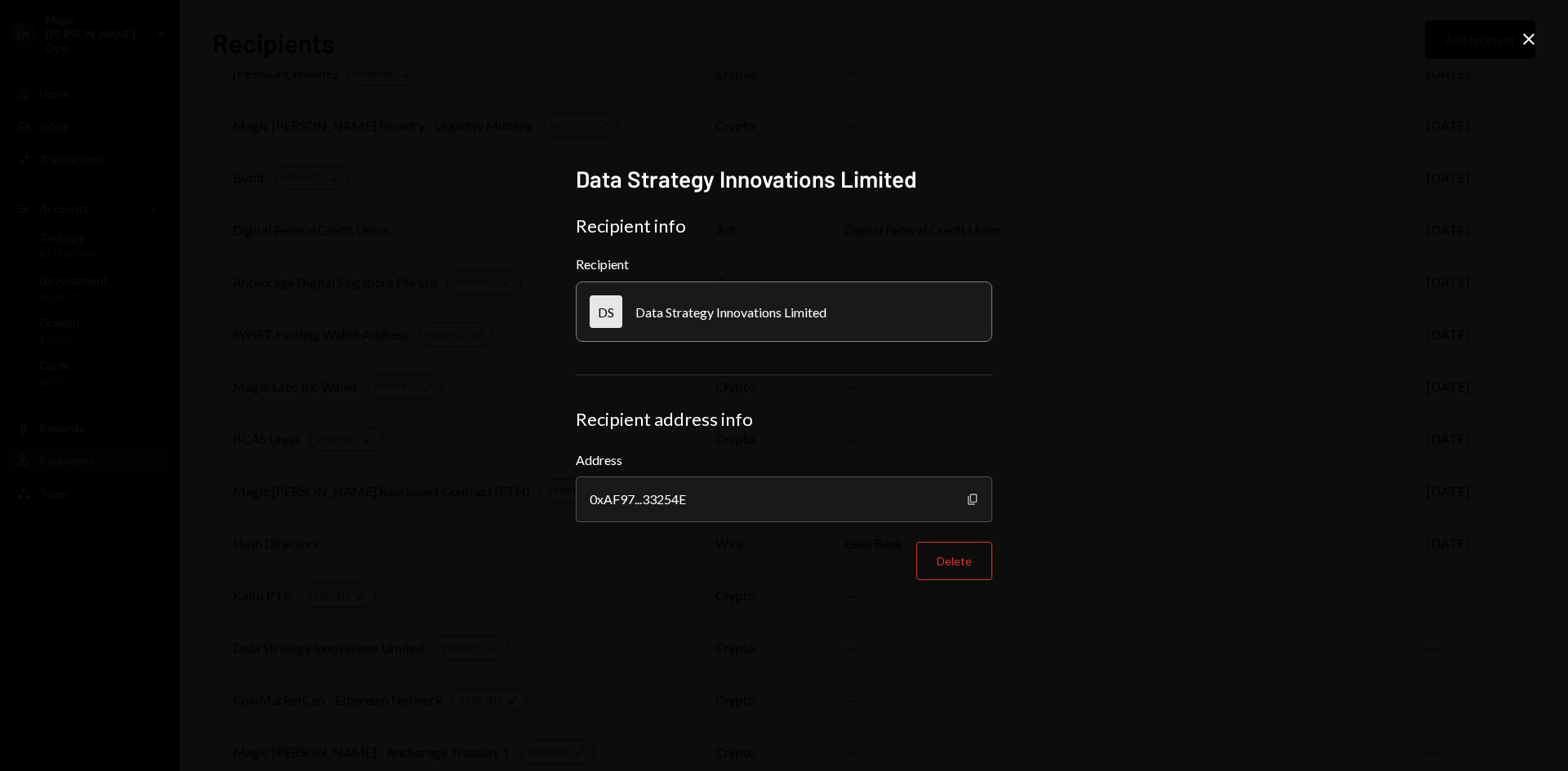
click at [970, 498] on icon "Copy" at bounding box center [973, 500] width 13 height 13
click at [1521, 42] on icon "Close" at bounding box center [1528, 38] width 19 height 19
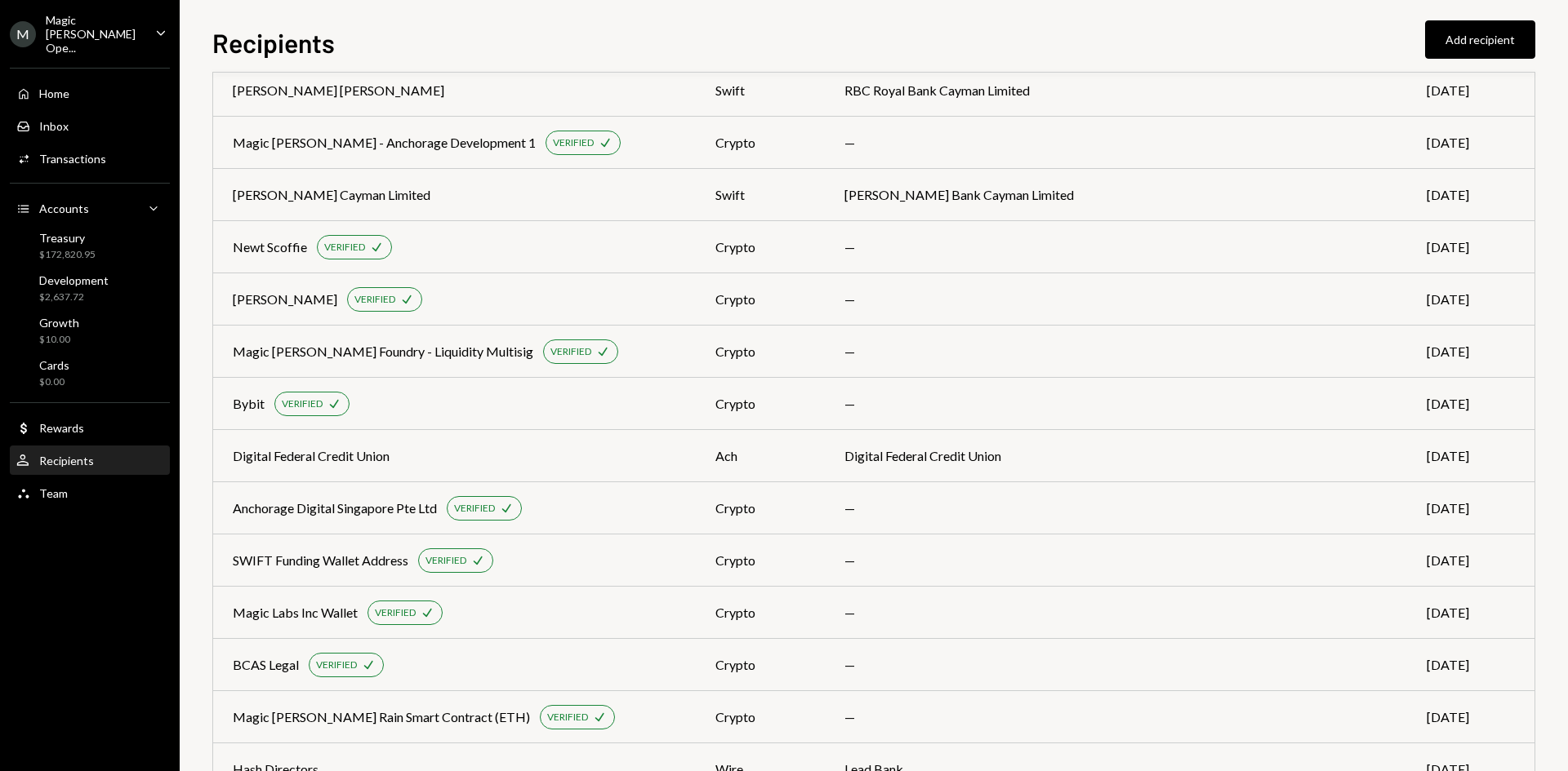
scroll to position [509, 0]
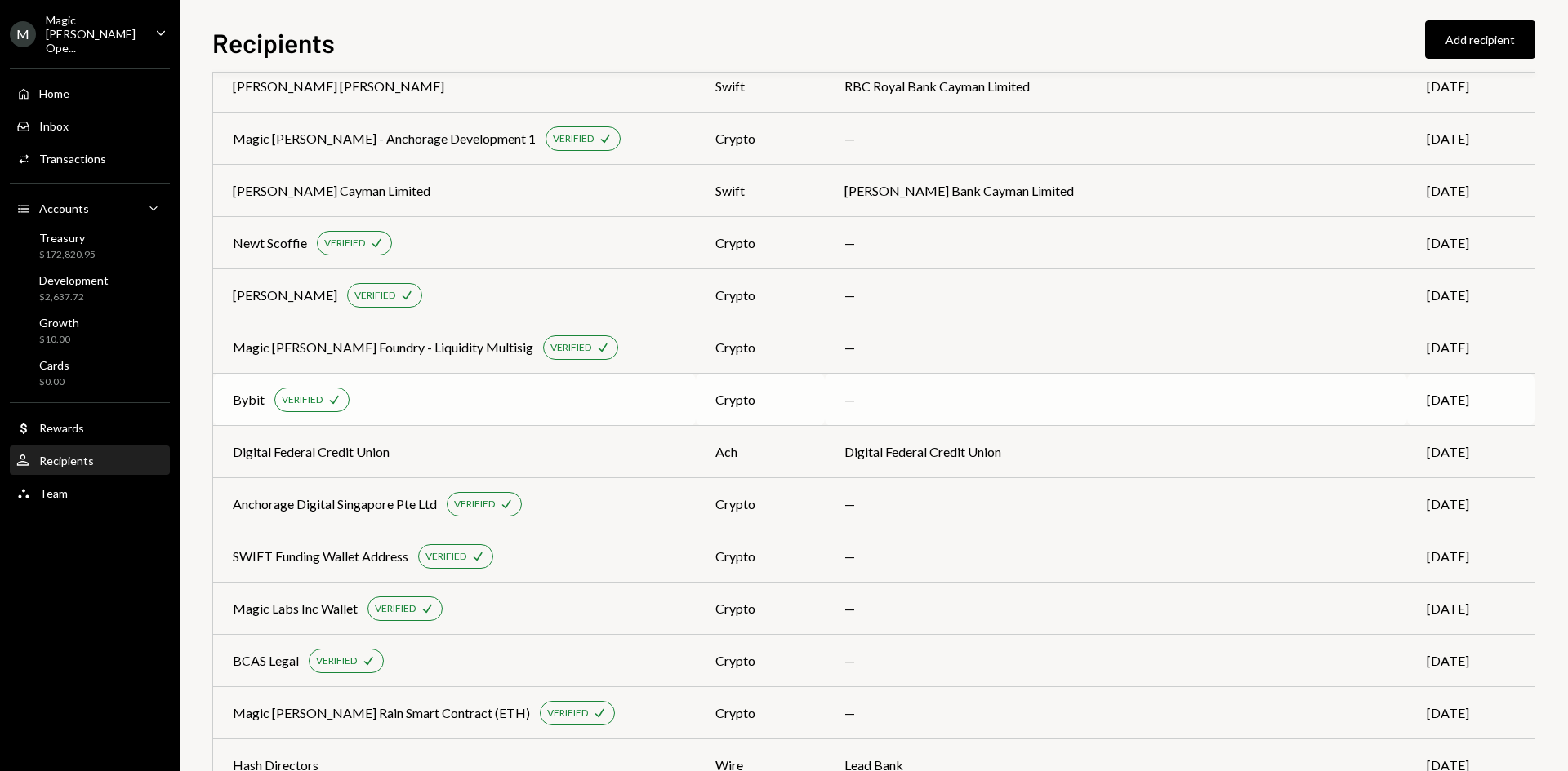
click at [488, 397] on div "Bybit VERIFIED Check" at bounding box center [454, 400] width 443 height 24
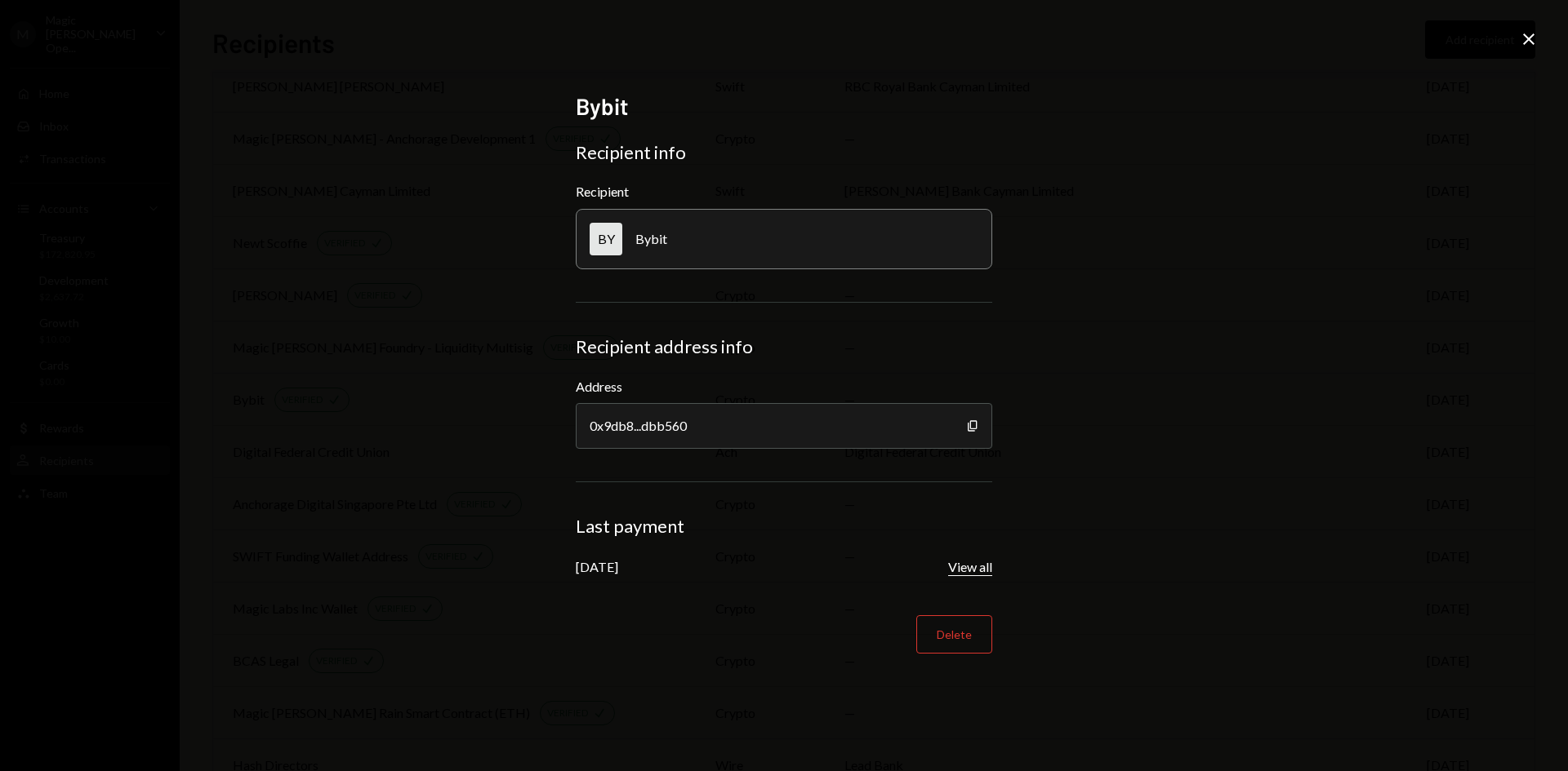
click at [981, 564] on button "View all" at bounding box center [970, 568] width 44 height 17
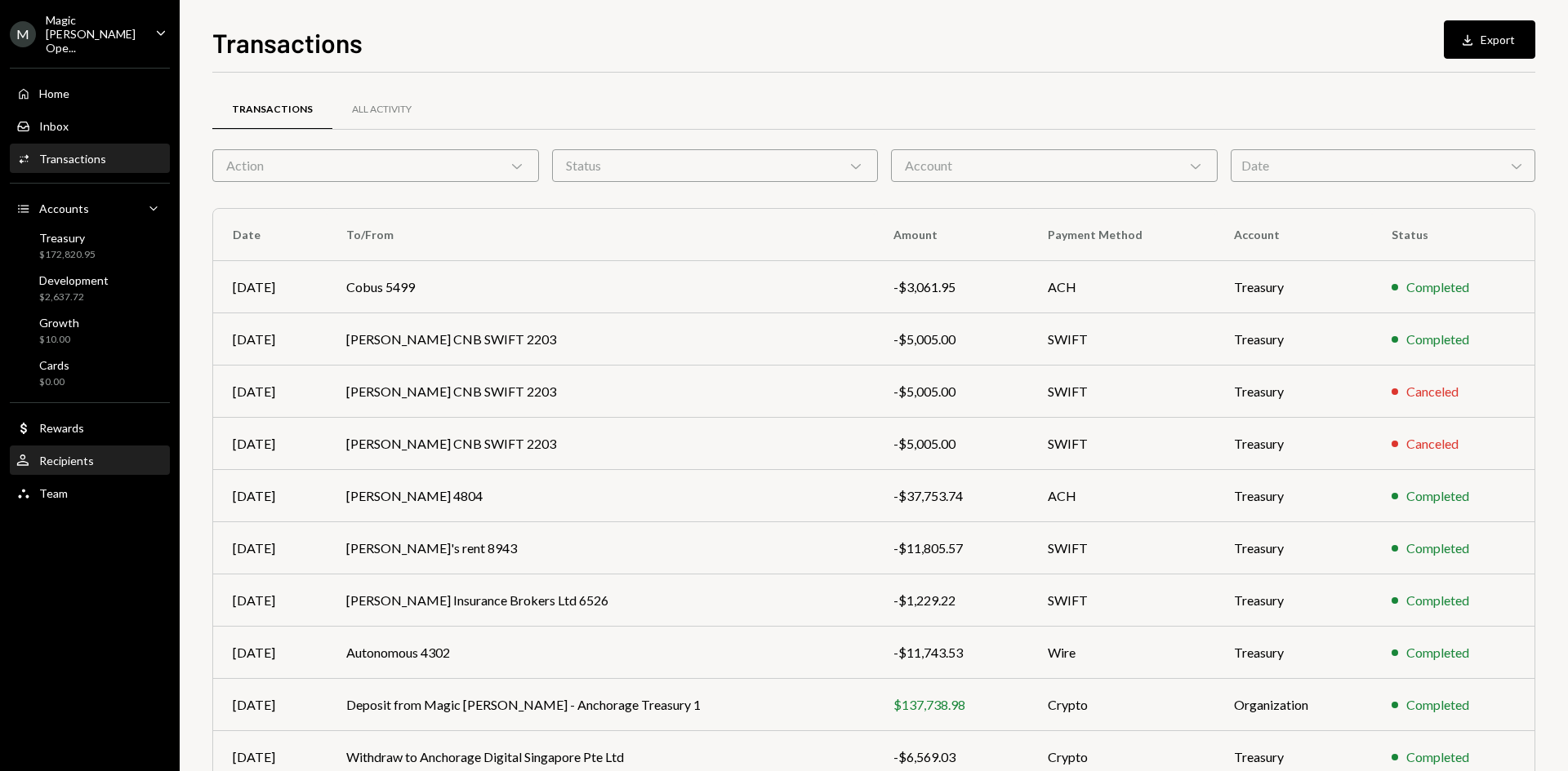
click at [55, 454] on div "Recipients" at bounding box center [66, 461] width 54 height 14
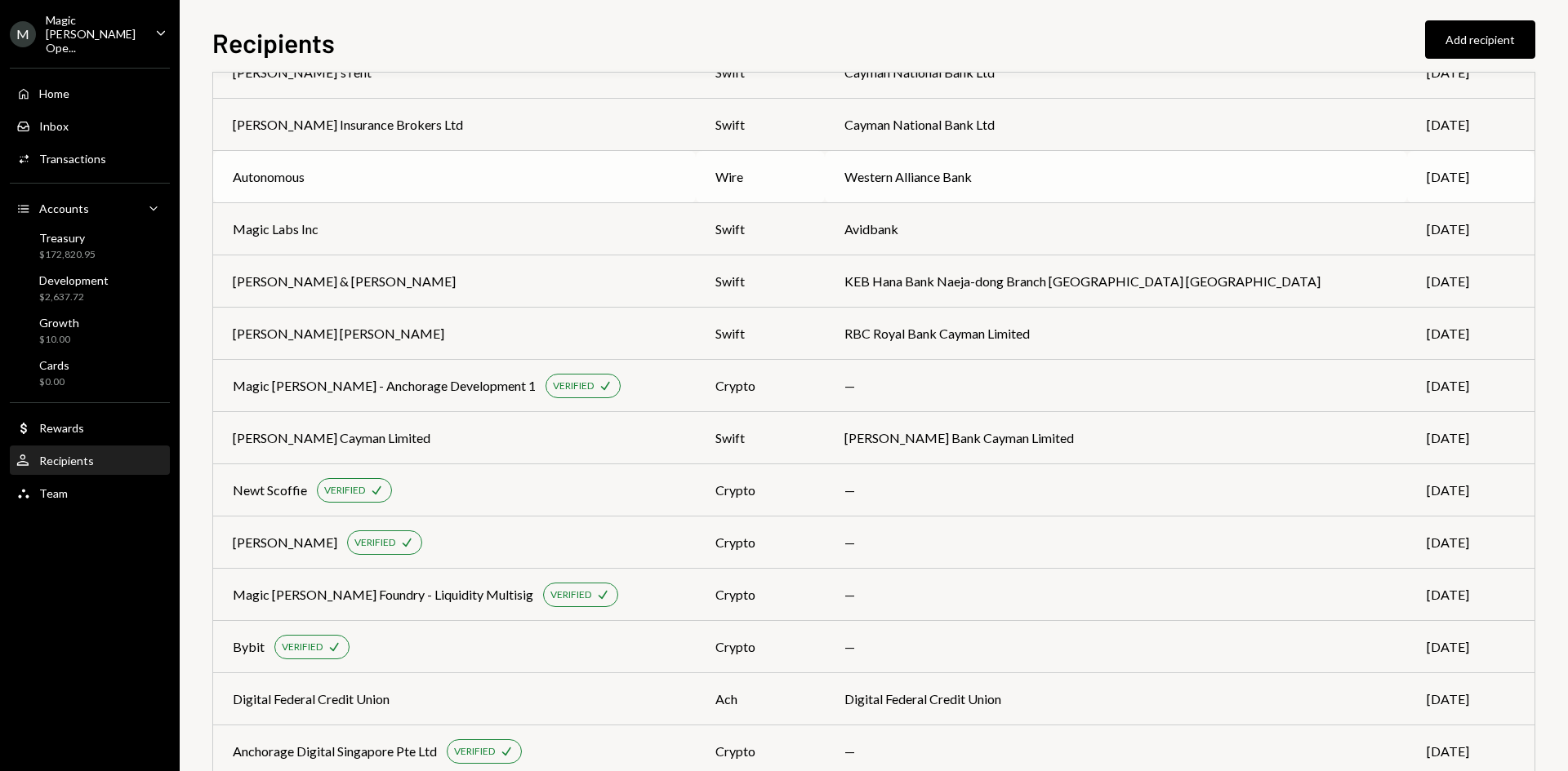
scroll to position [263, 0]
click at [534, 629] on td "Bybit VERIFIED Check" at bounding box center [454, 646] width 483 height 52
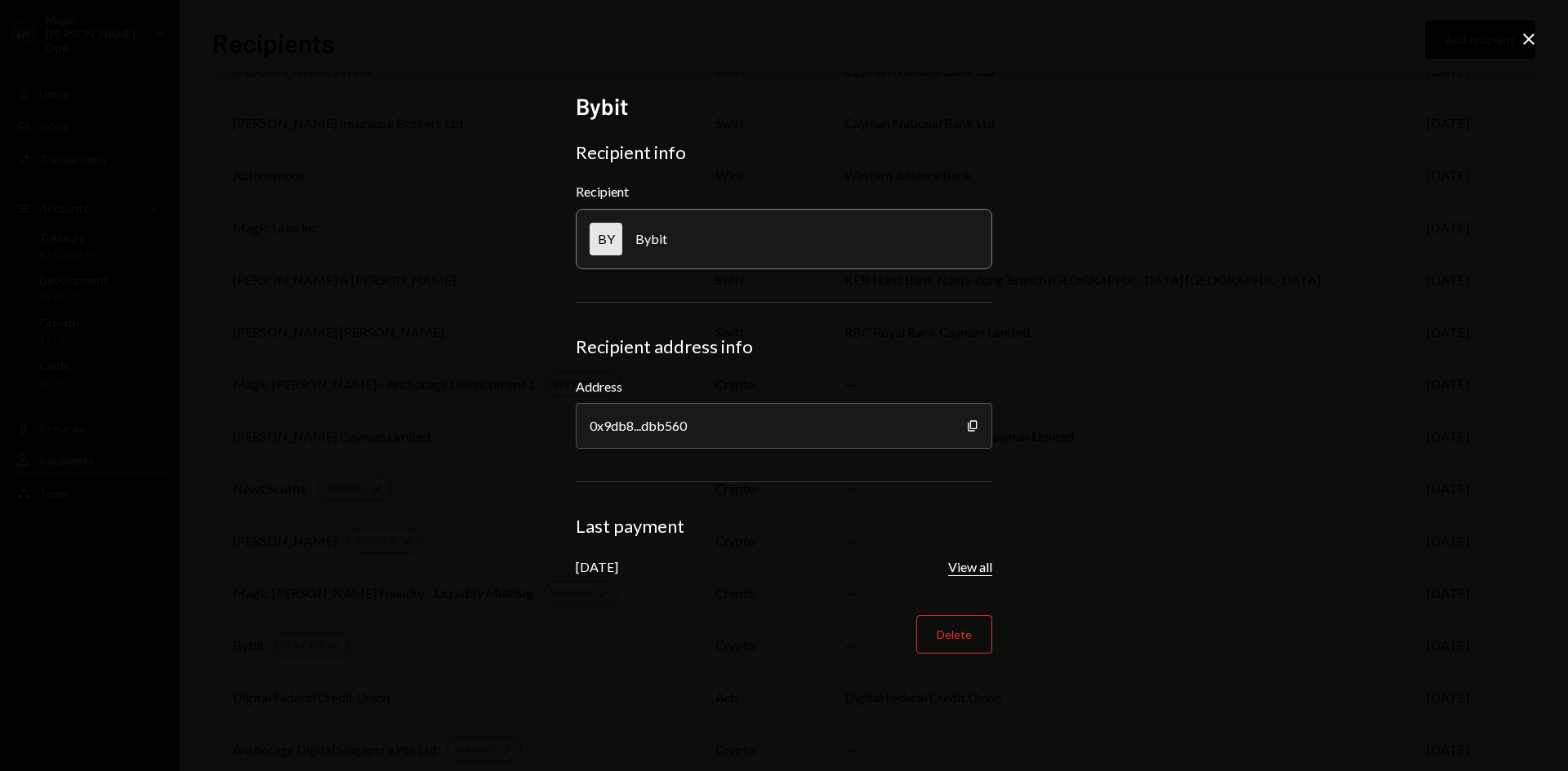
click at [955, 566] on button "View all" at bounding box center [970, 568] width 44 height 17
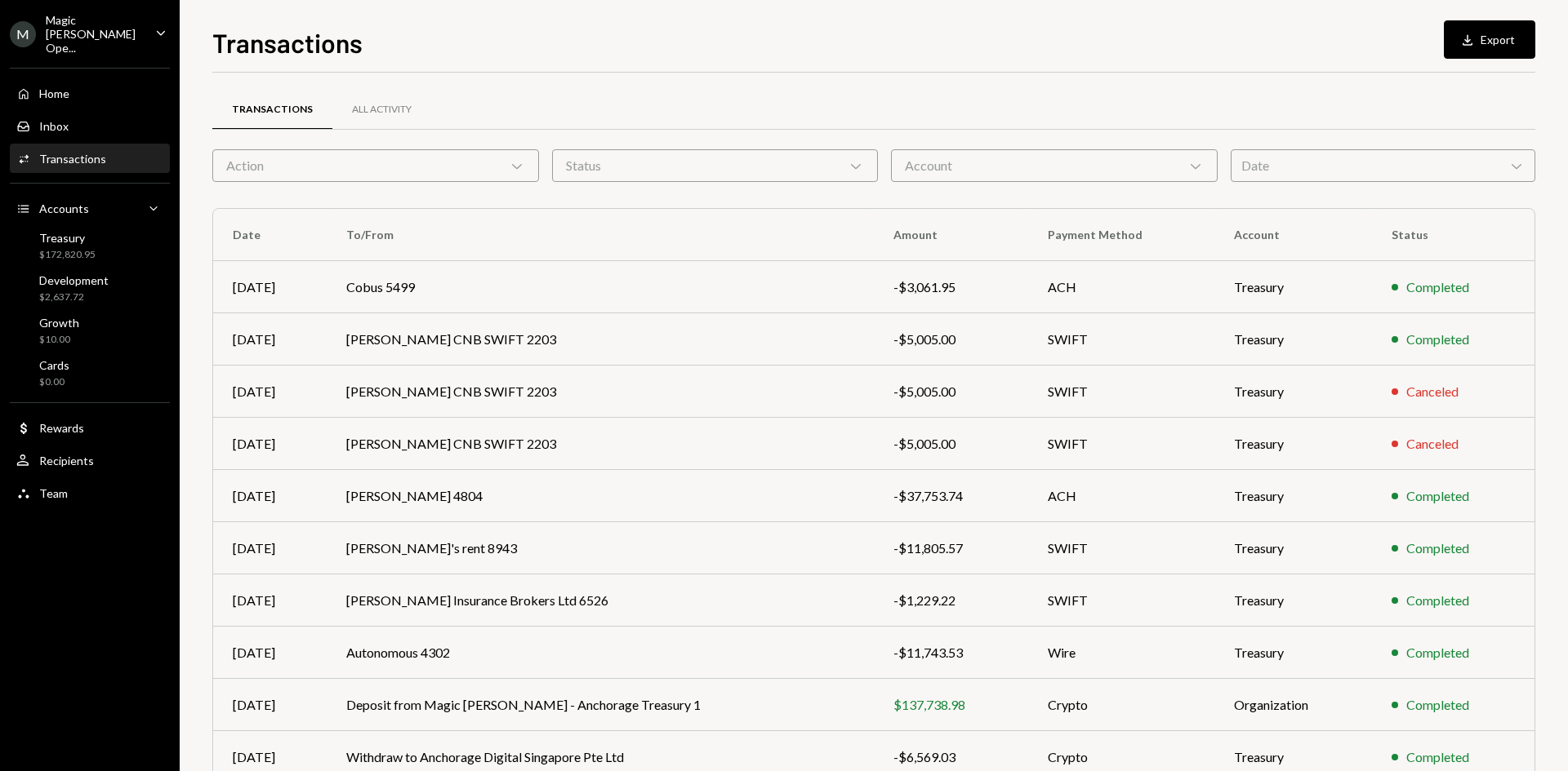
click at [977, 169] on div "Account Chevron Down" at bounding box center [1054, 166] width 326 height 33
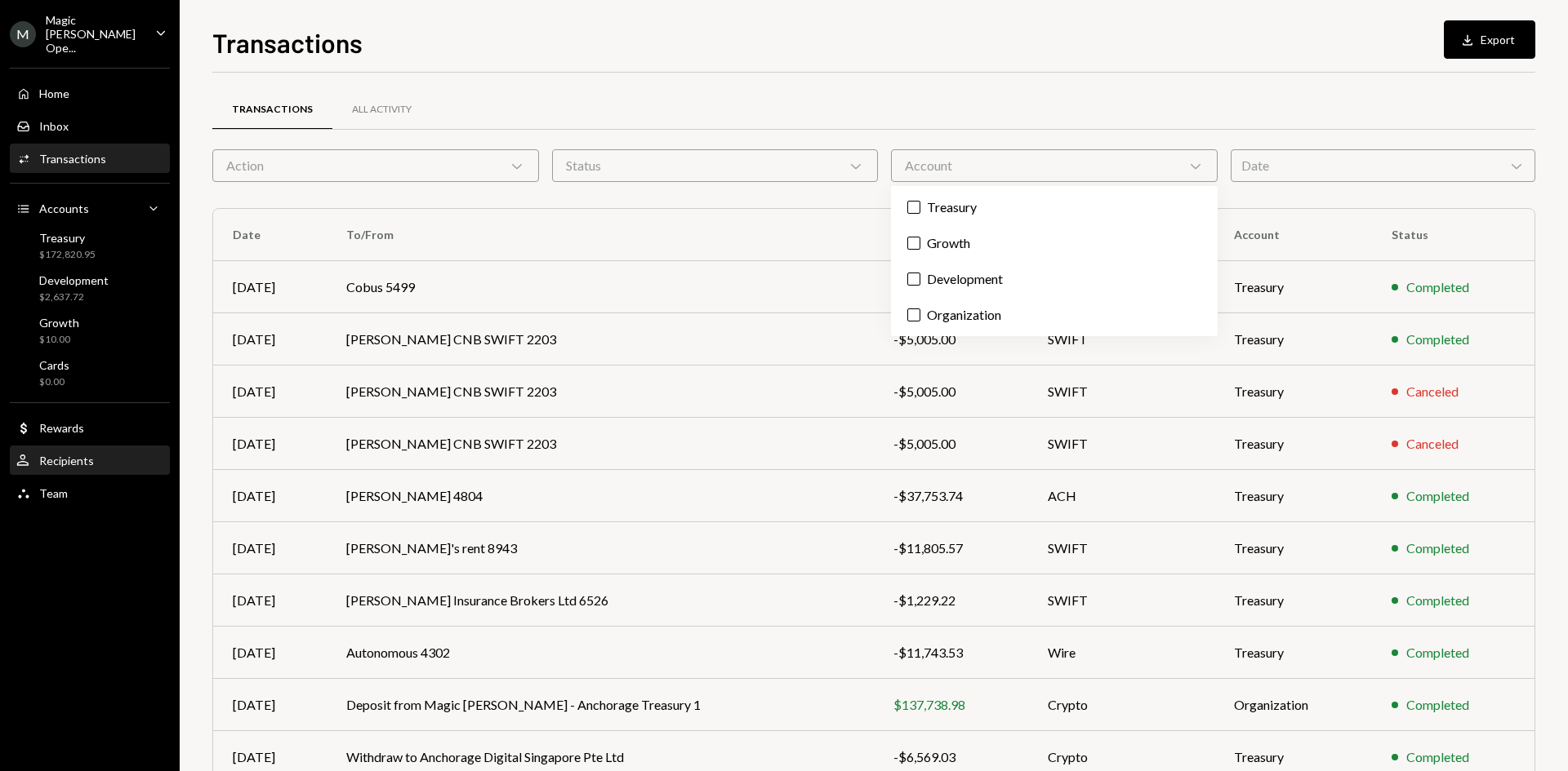
click at [52, 454] on div "Recipients" at bounding box center [66, 461] width 54 height 14
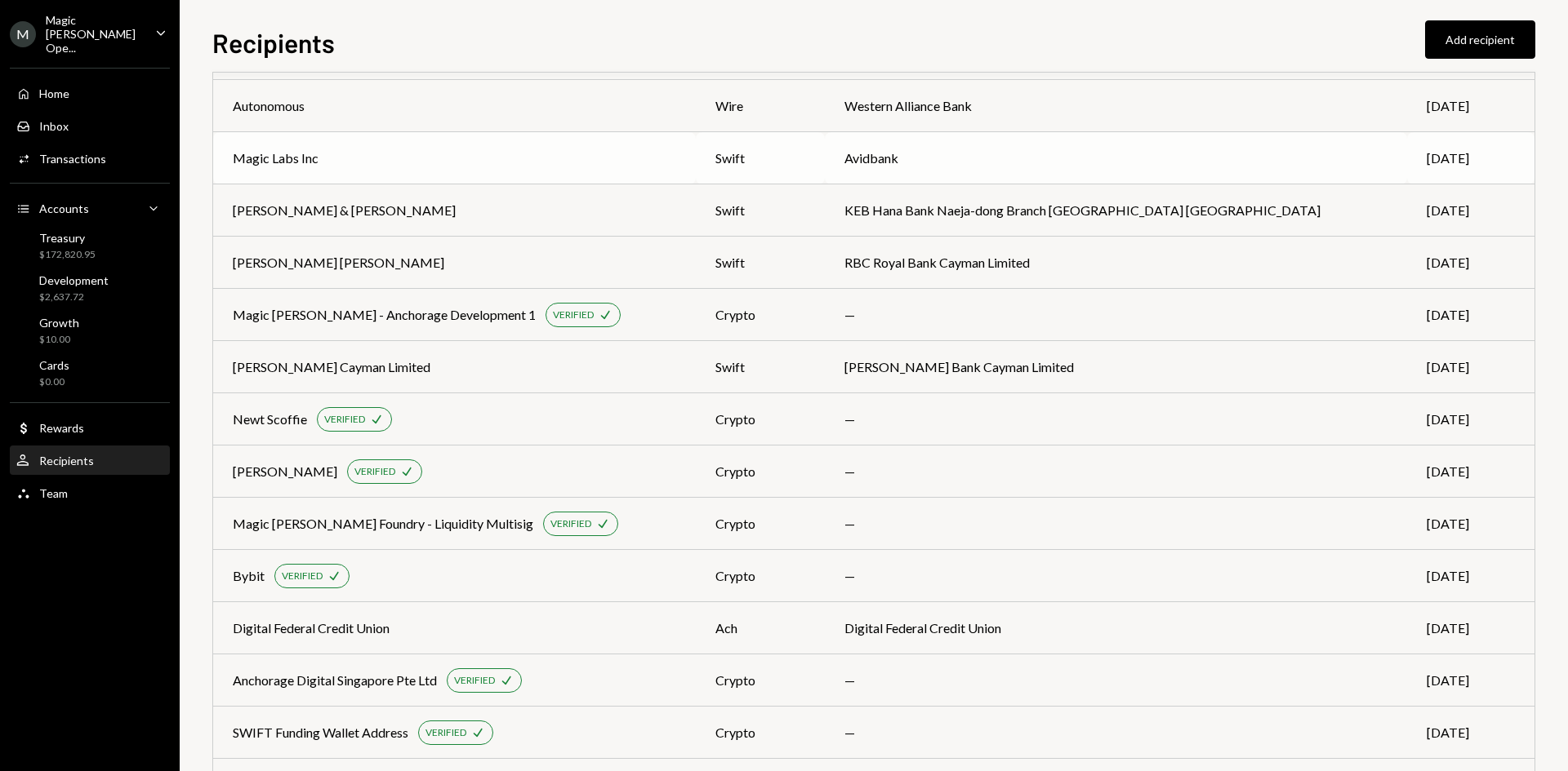
scroll to position [363, 0]
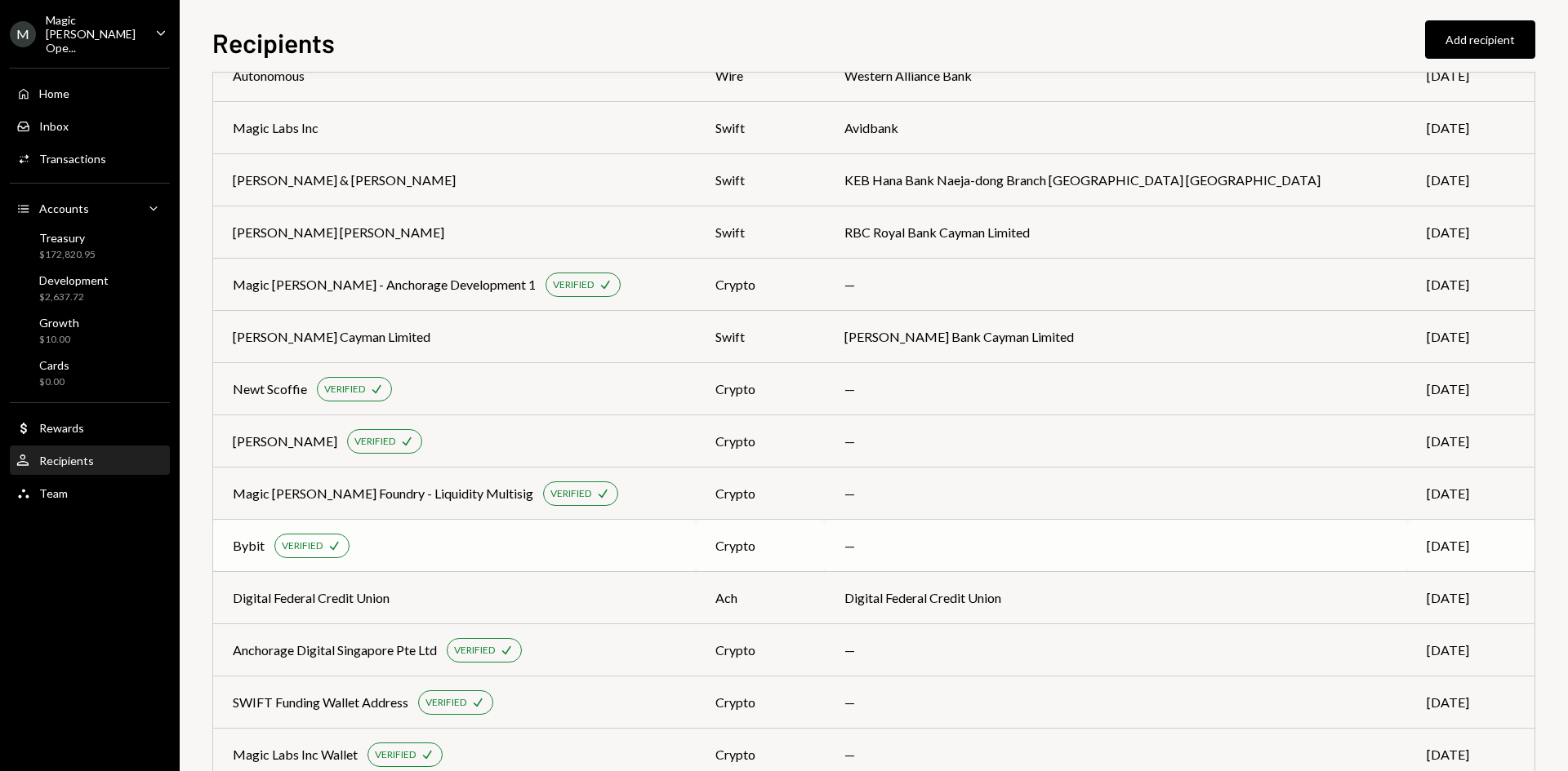
click at [617, 525] on td "Bybit VERIFIED Check" at bounding box center [454, 546] width 483 height 52
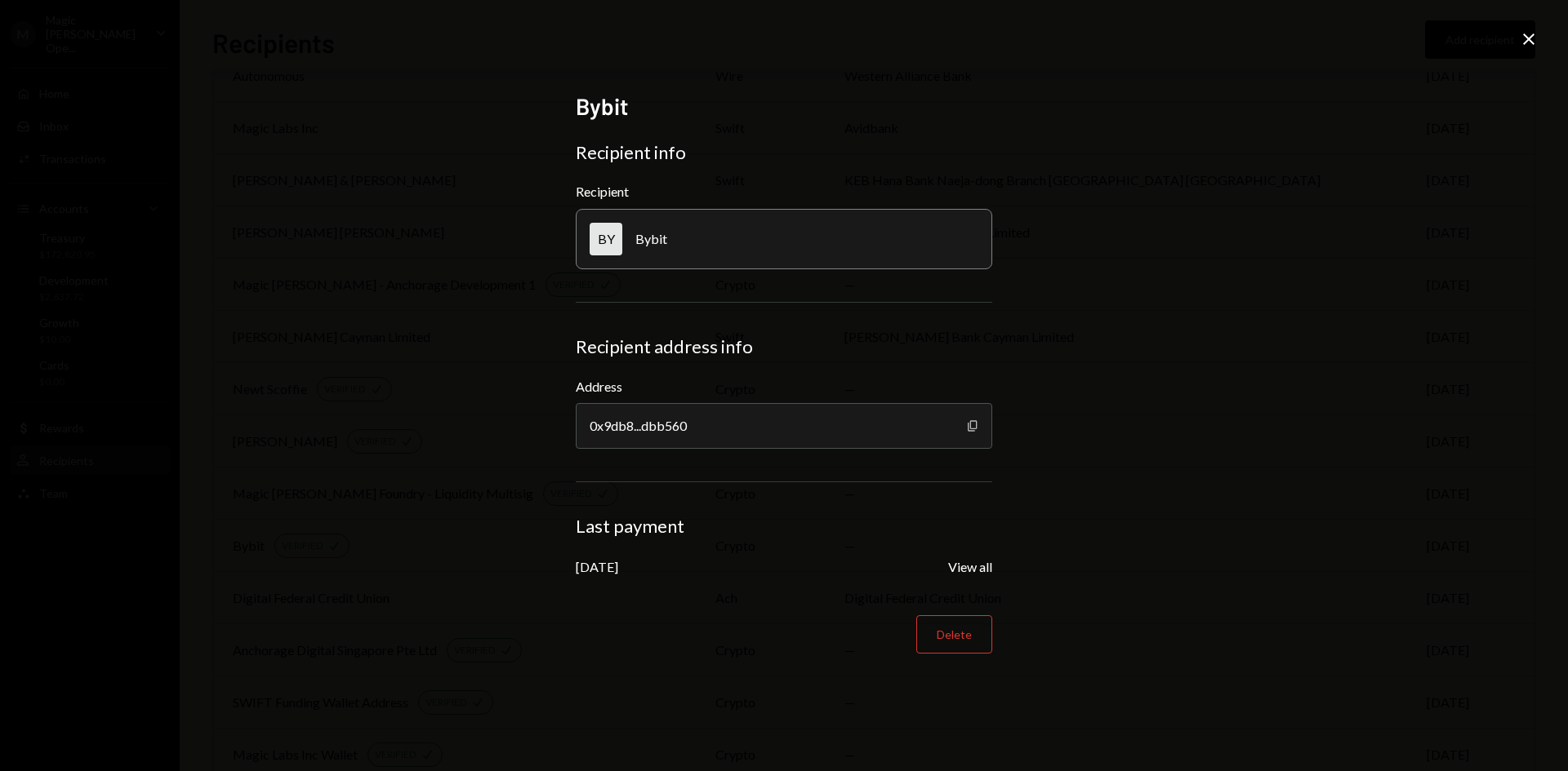
click at [971, 421] on icon "button" at bounding box center [972, 426] width 9 height 11
